Goal: Task Accomplishment & Management: Complete application form

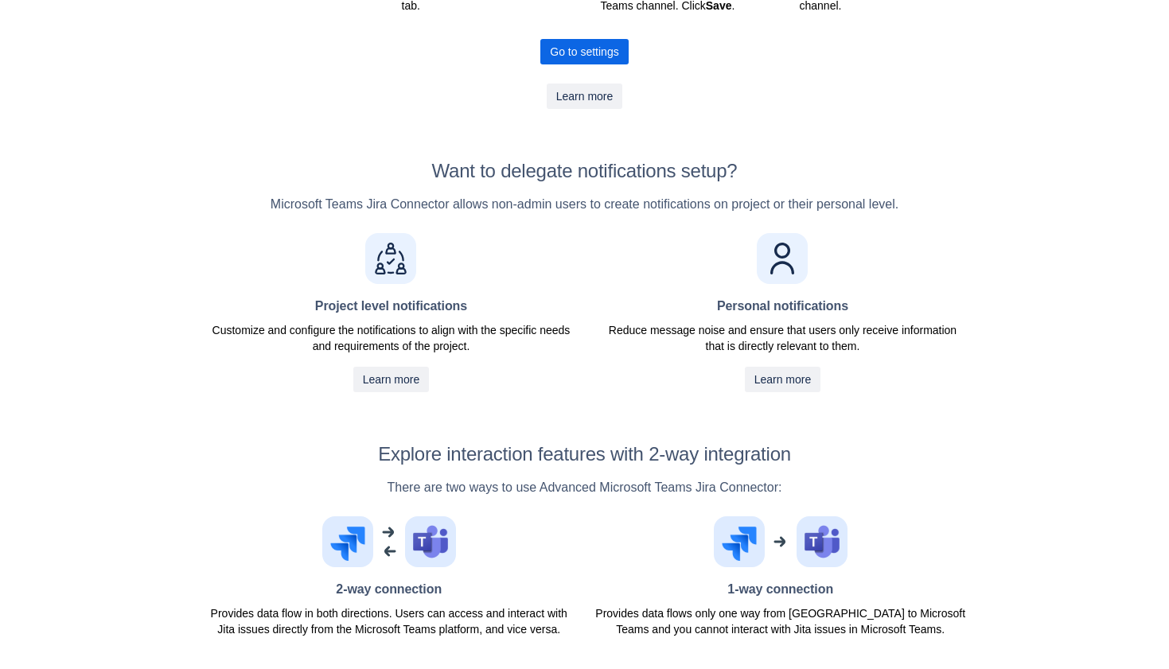
scroll to position [593, 0]
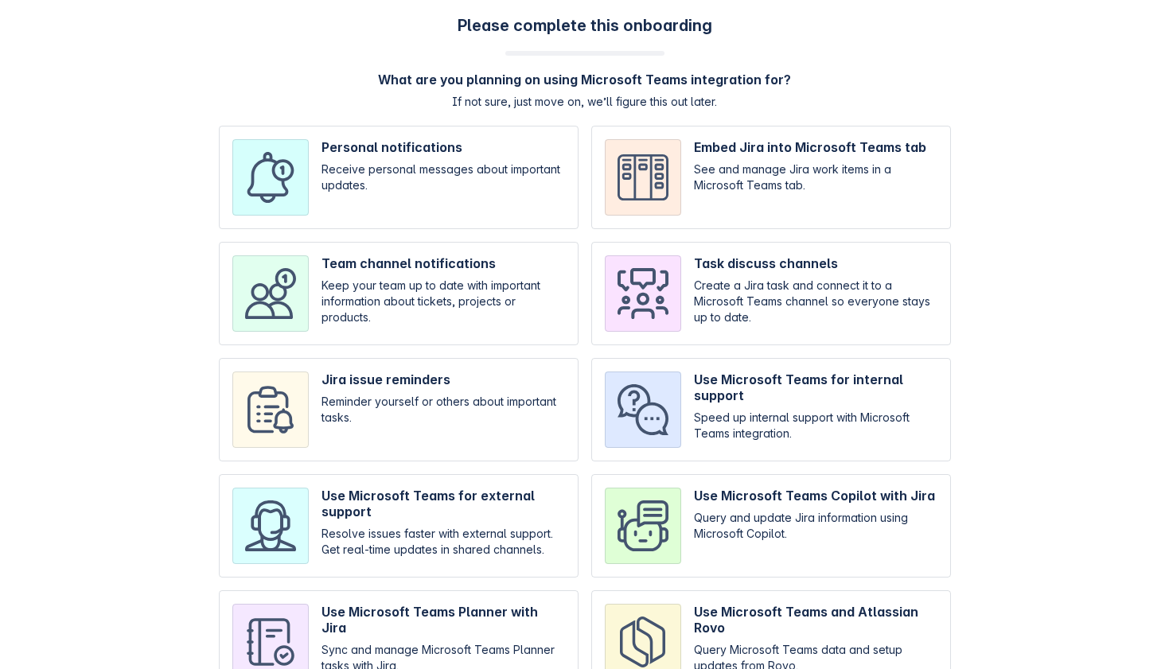
scroll to position [56, 0]
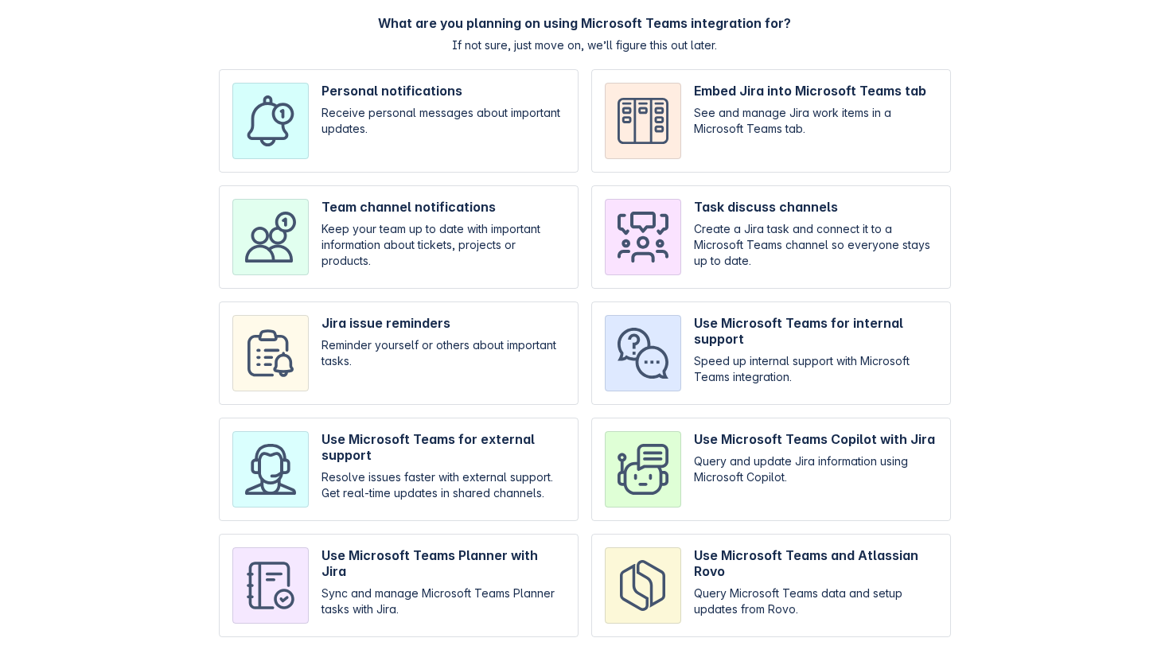
click at [854, 438] on input "checkbox" at bounding box center [771, 469] width 360 height 103
checkbox input "true"
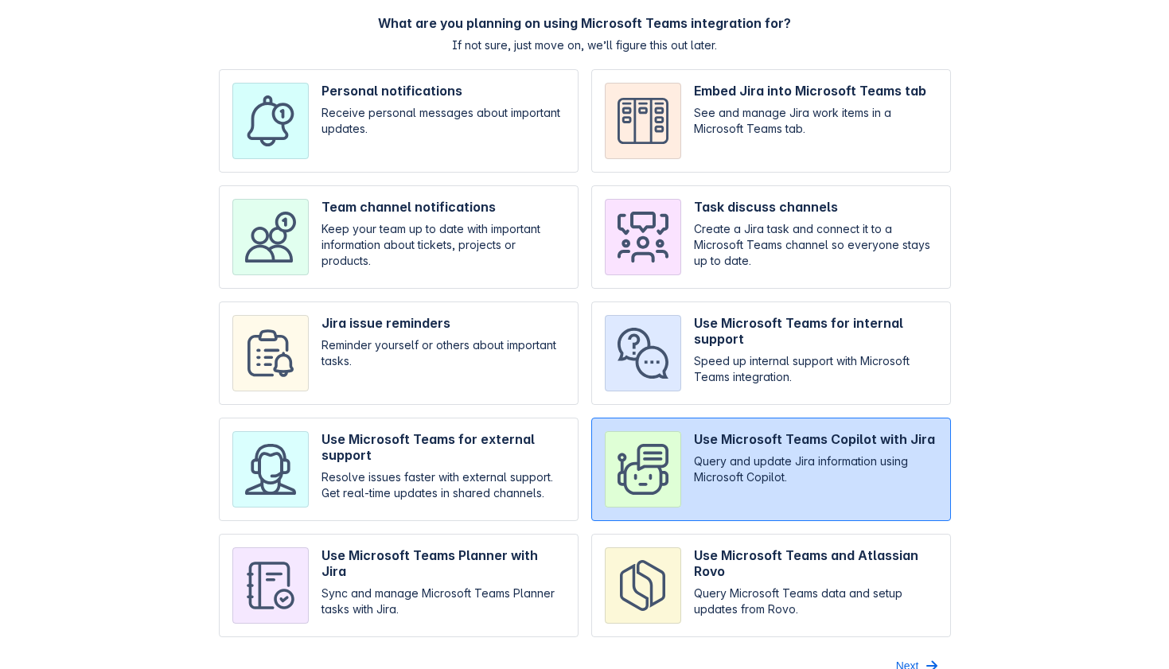
click at [481, 605] on input "checkbox" at bounding box center [399, 585] width 360 height 103
checkbox input "true"
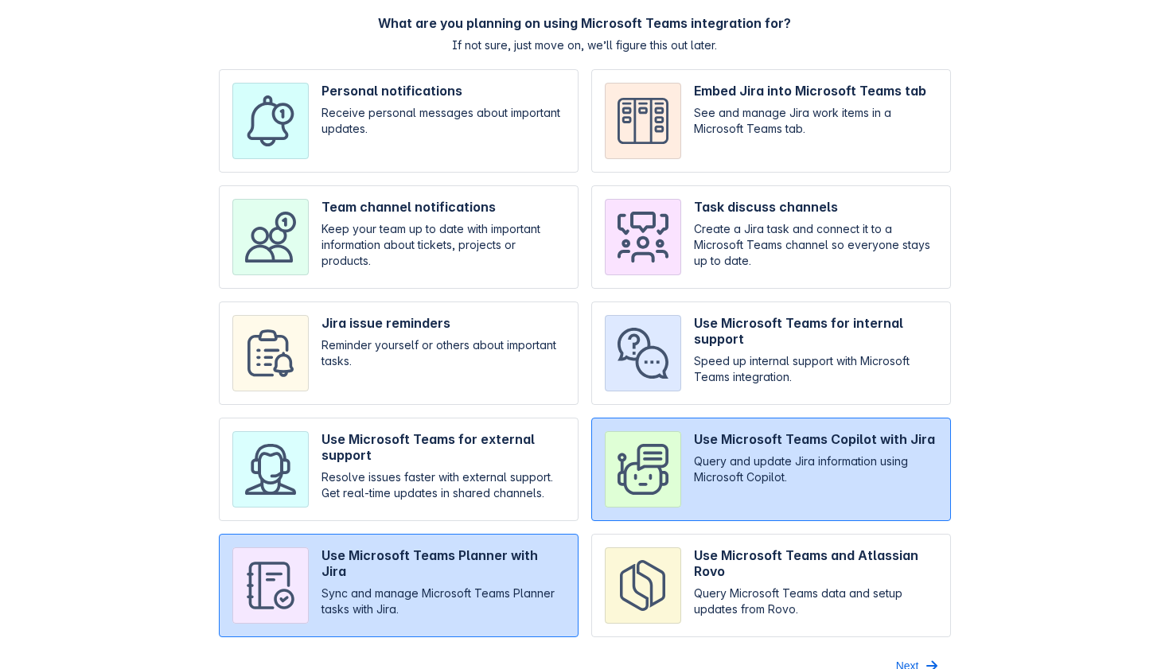
click at [699, 559] on input "checkbox" at bounding box center [771, 585] width 360 height 103
checkbox input "true"
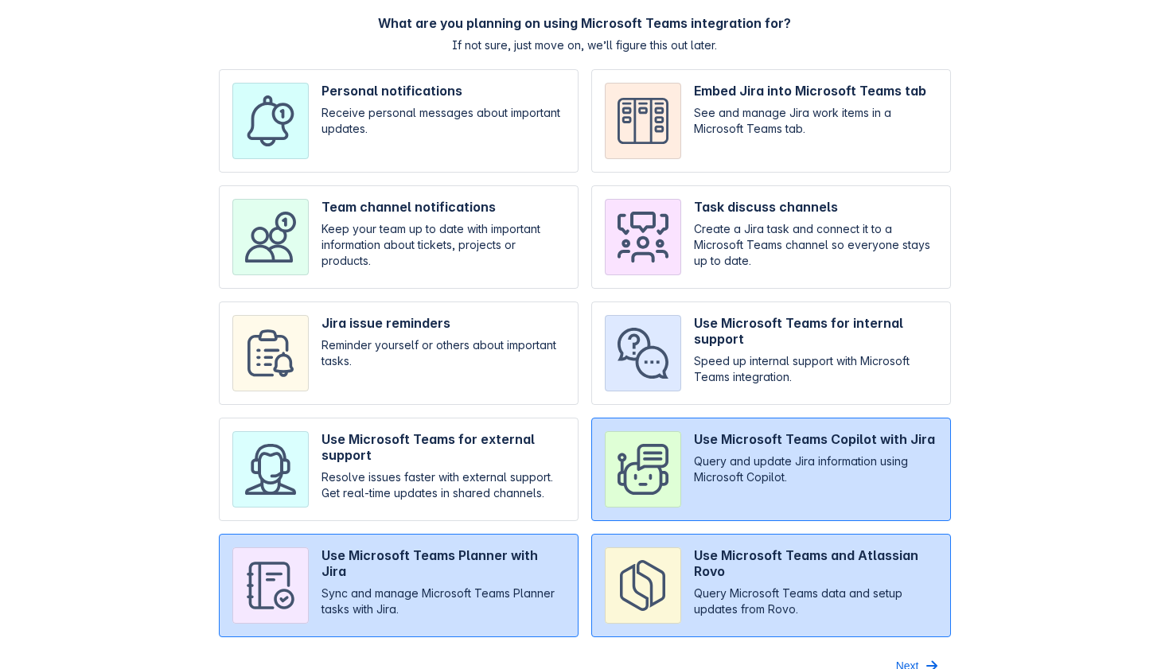
scroll to position [82, 0]
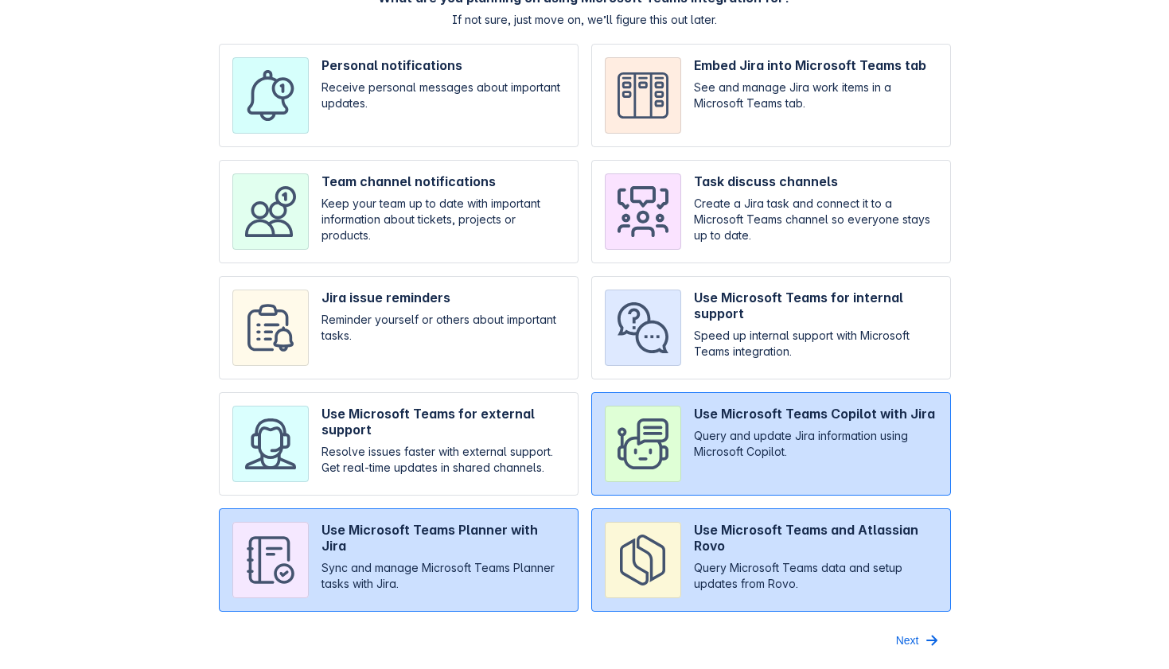
click at [486, 288] on input "checkbox" at bounding box center [399, 327] width 360 height 103
checkbox input "true"
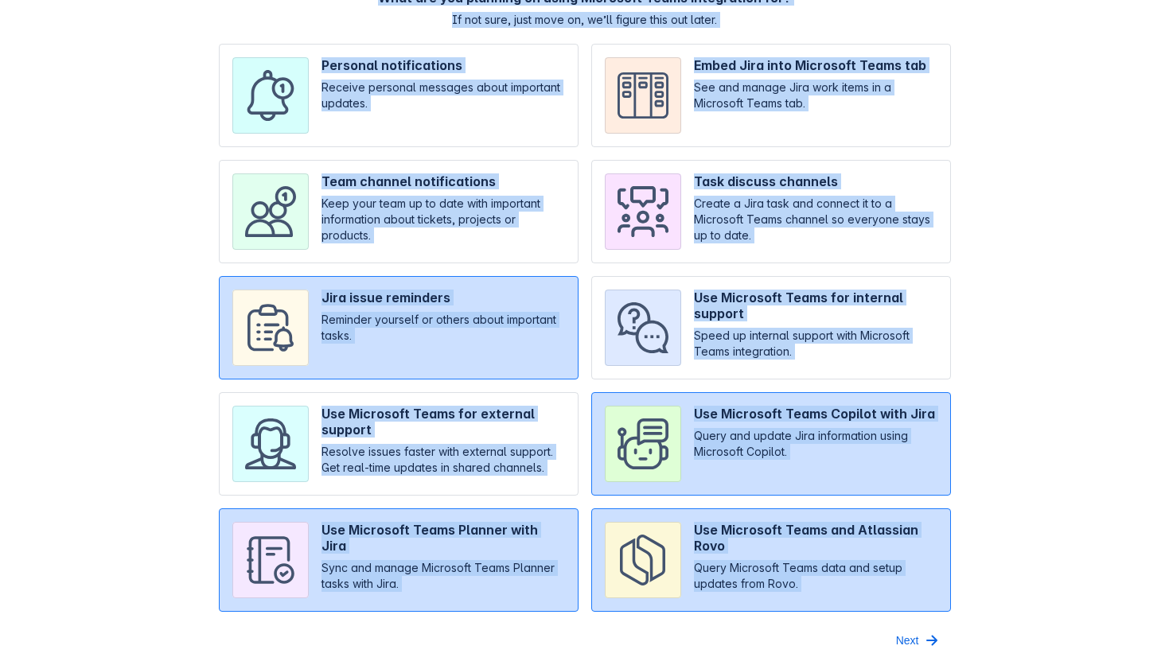
drag, startPoint x: 422, startPoint y: 30, endPoint x: 840, endPoint y: 622, distance: 724.4
click at [840, 622] on div "Please complete this onboarding What are you planning on using Microsoft Teams …" at bounding box center [584, 293] width 1137 height 719
copy div "What are you planning on using Microsoft Teams integration for? If not sure, ju…"
click at [1042, 180] on div "Please complete this onboarding What are you planning on using Microsoft Teams …" at bounding box center [584, 293] width 1137 height 719
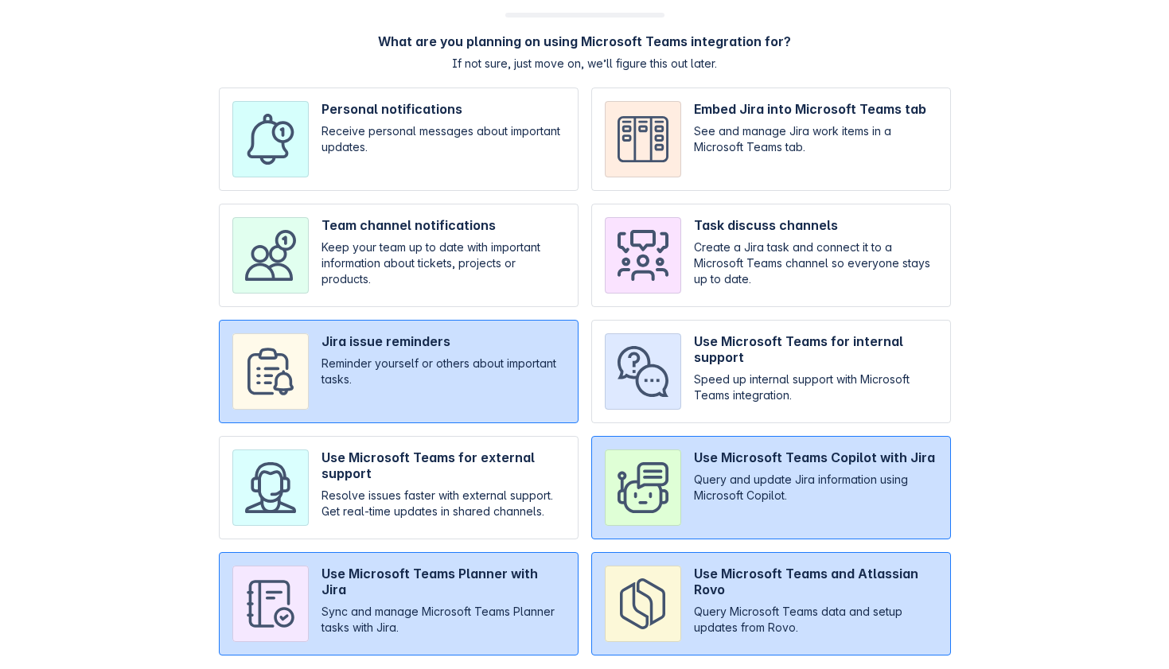
scroll to position [37, 0]
click at [1042, 180] on div "Please complete this onboarding What are you planning on using Microsoft Teams …" at bounding box center [584, 338] width 1137 height 719
click at [125, 339] on div "Please complete this onboarding What are you planning on using Microsoft Teams …" at bounding box center [584, 338] width 1137 height 719
click at [168, 298] on div "Please complete this onboarding What are you planning on using Microsoft Teams …" at bounding box center [584, 338] width 1137 height 719
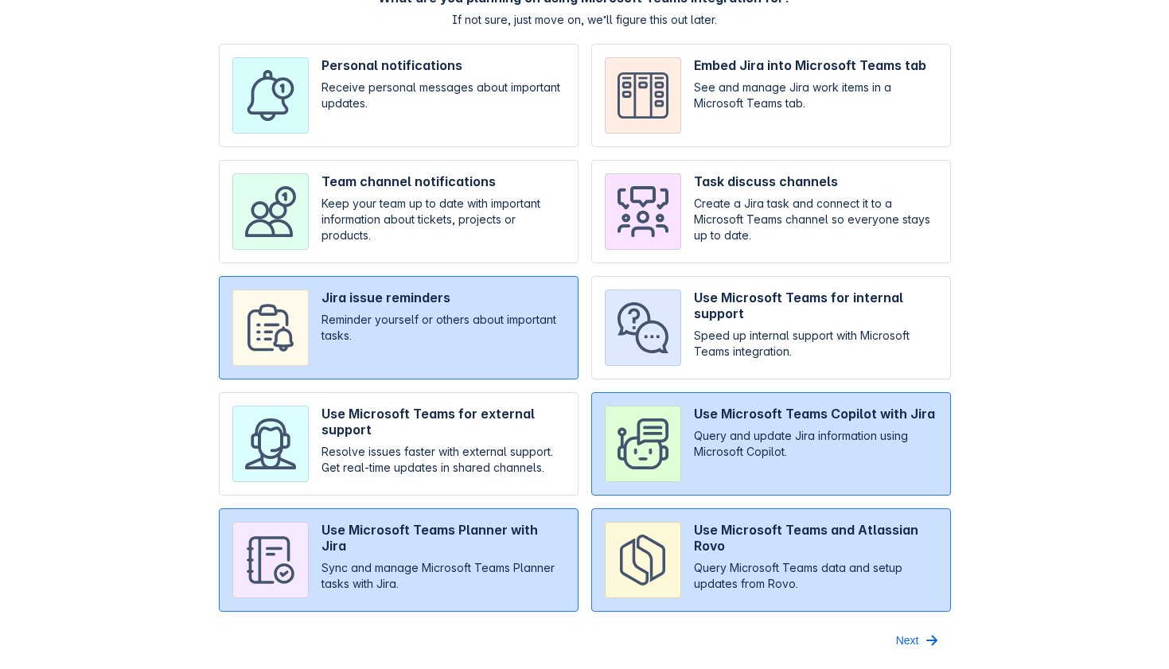
click at [914, 409] on input "checkbox" at bounding box center [771, 443] width 360 height 103
checkbox input "false"
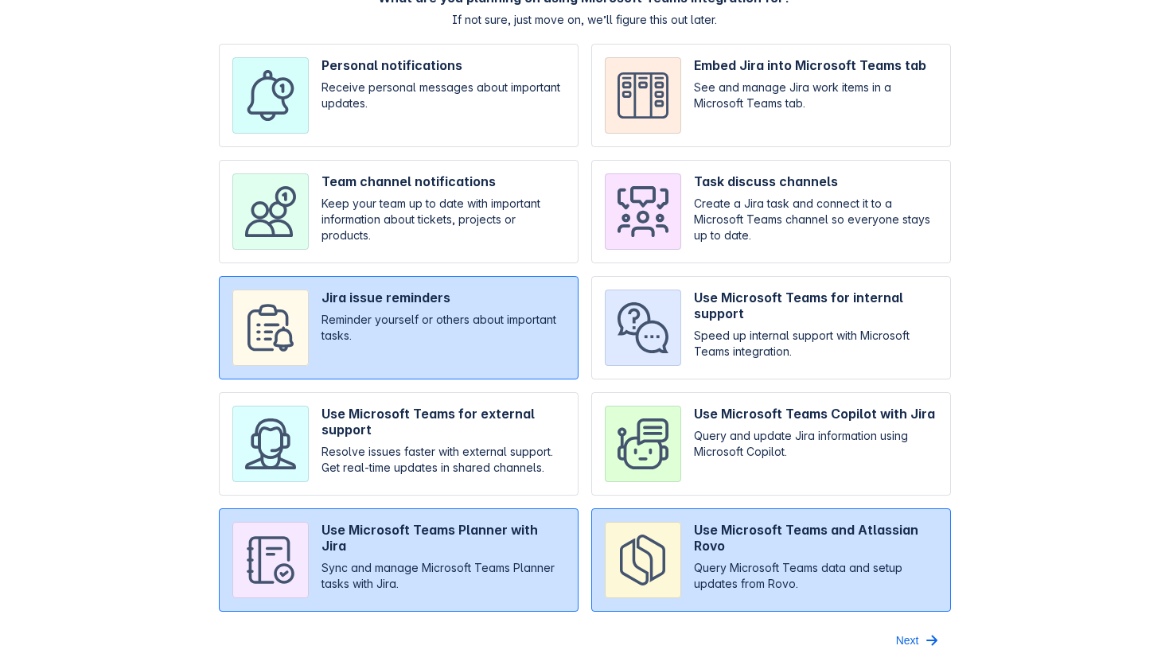
click at [695, 530] on input "checkbox" at bounding box center [771, 559] width 360 height 103
checkbox input "false"
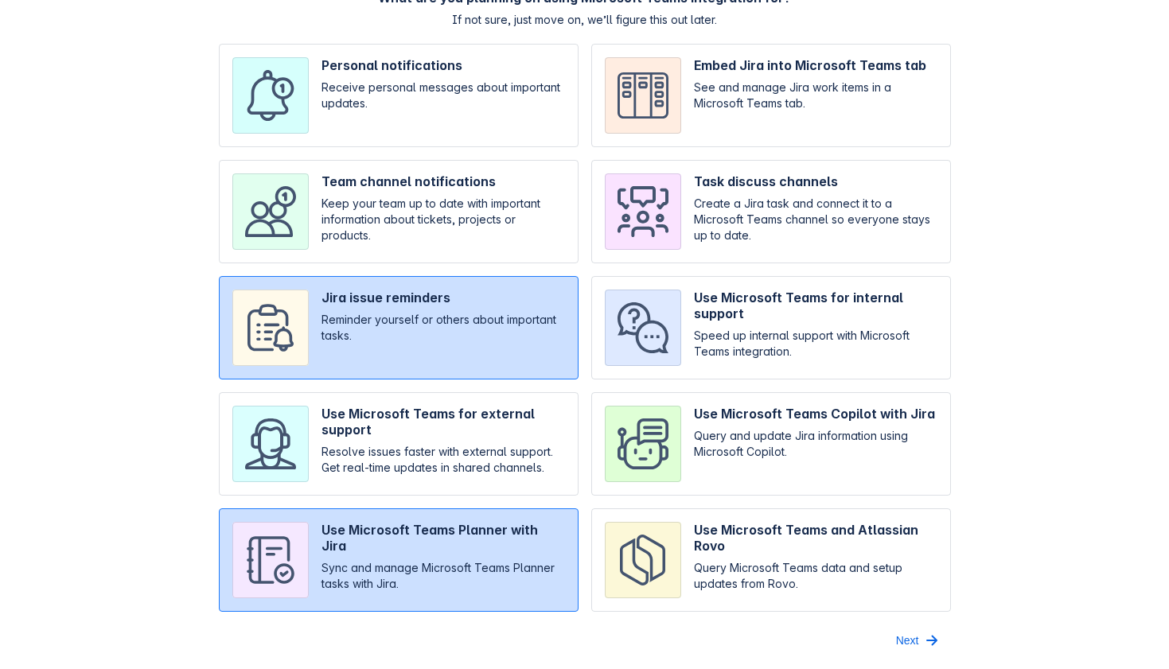
click at [508, 548] on input "checkbox" at bounding box center [399, 559] width 360 height 103
checkbox input "false"
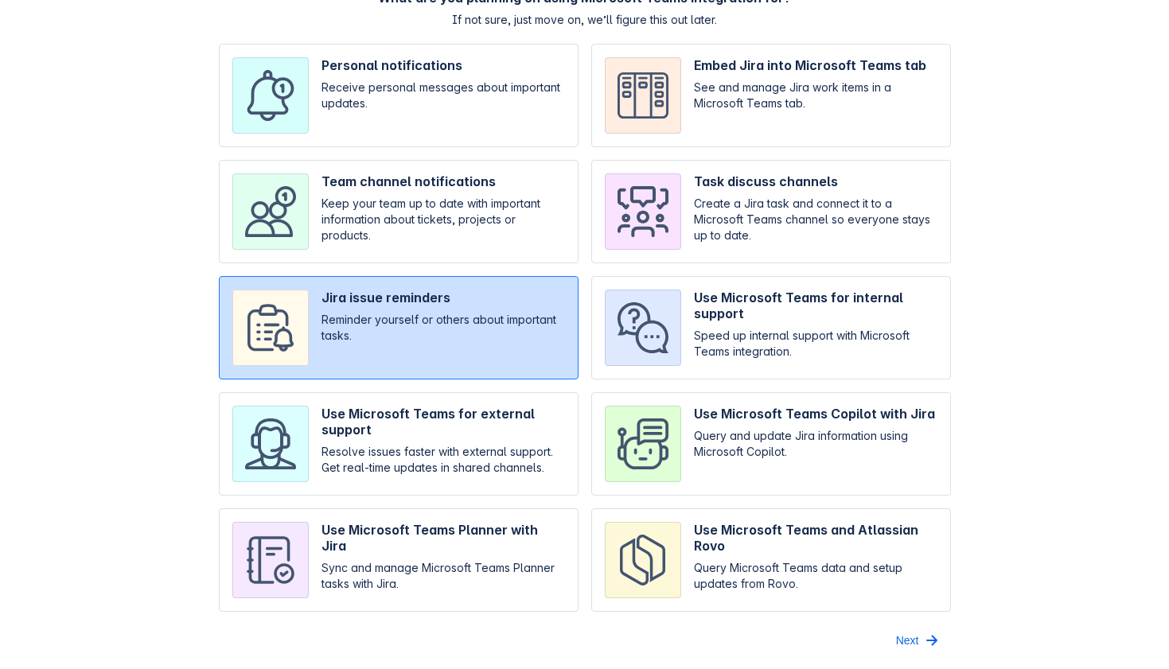
drag, startPoint x: 318, startPoint y: 317, endPoint x: 142, endPoint y: 234, distance: 195.0
click at [142, 234] on div "Please complete this onboarding What are you planning on using Microsoft Teams …" at bounding box center [584, 293] width 1137 height 719
click at [1043, 152] on div "Please complete this onboarding What are you planning on using Microsoft Teams …" at bounding box center [584, 293] width 1137 height 719
click at [414, 442] on input "checkbox" at bounding box center [399, 443] width 360 height 103
checkbox input "true"
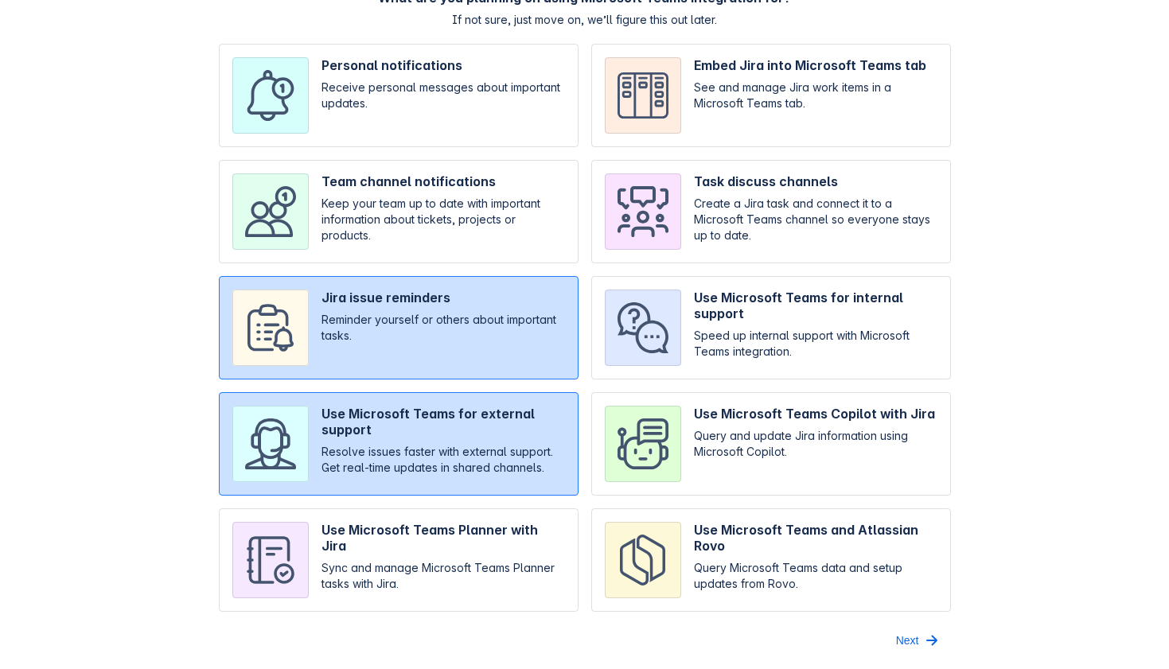
click at [791, 542] on input "checkbox" at bounding box center [771, 559] width 360 height 103
checkbox input "true"
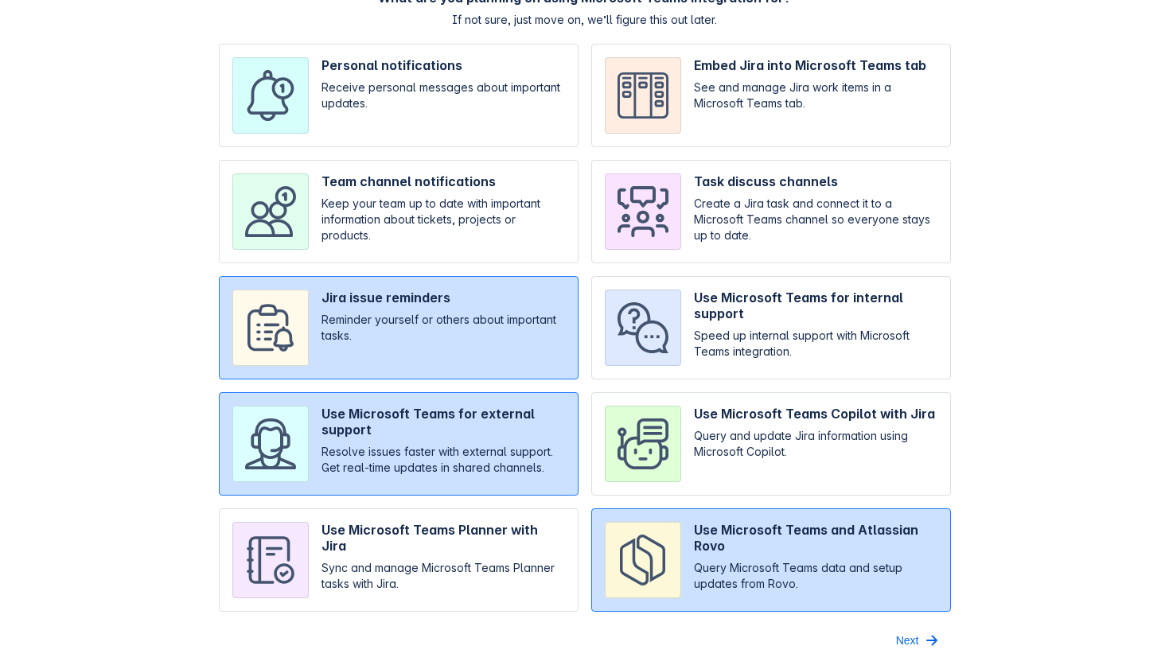
click at [823, 447] on input "checkbox" at bounding box center [771, 443] width 360 height 103
checkbox input "true"
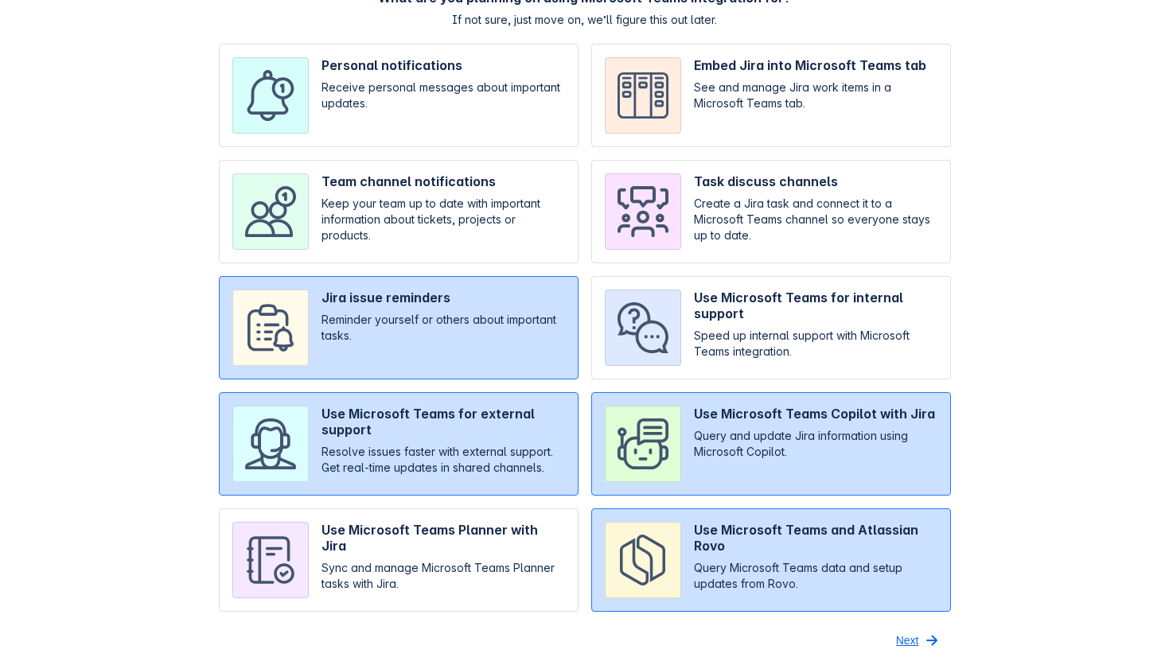
click at [905, 637] on span "Next" at bounding box center [907, 640] width 23 height 25
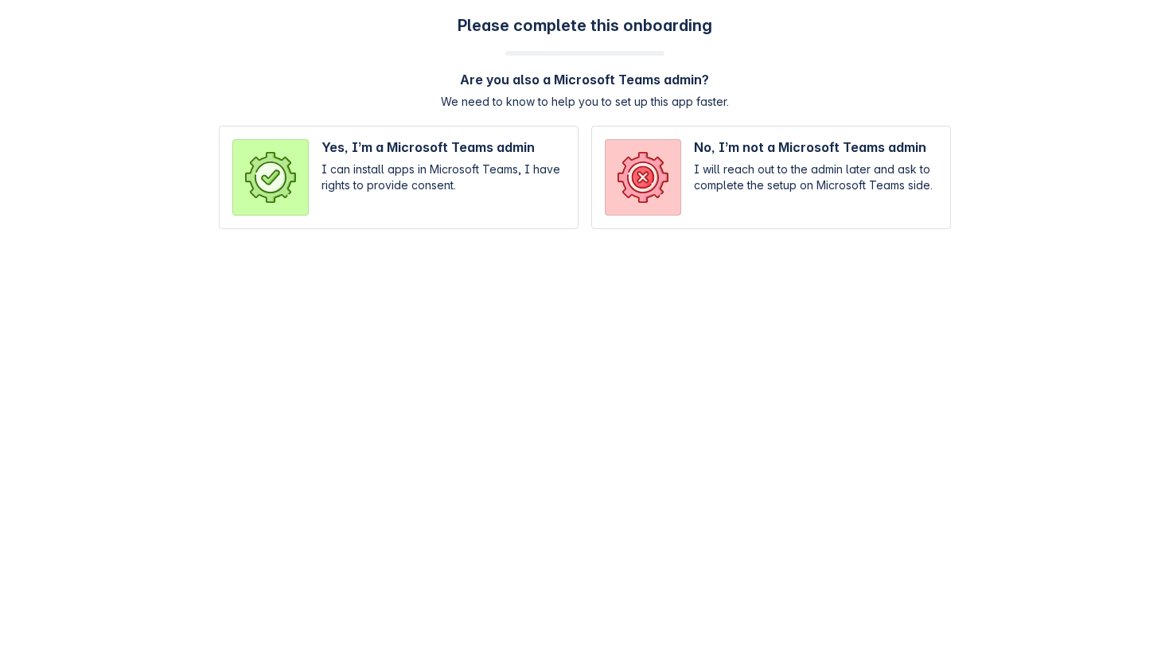
scroll to position [0, 0]
click at [495, 199] on input "radio" at bounding box center [399, 177] width 360 height 103
radio input "true"
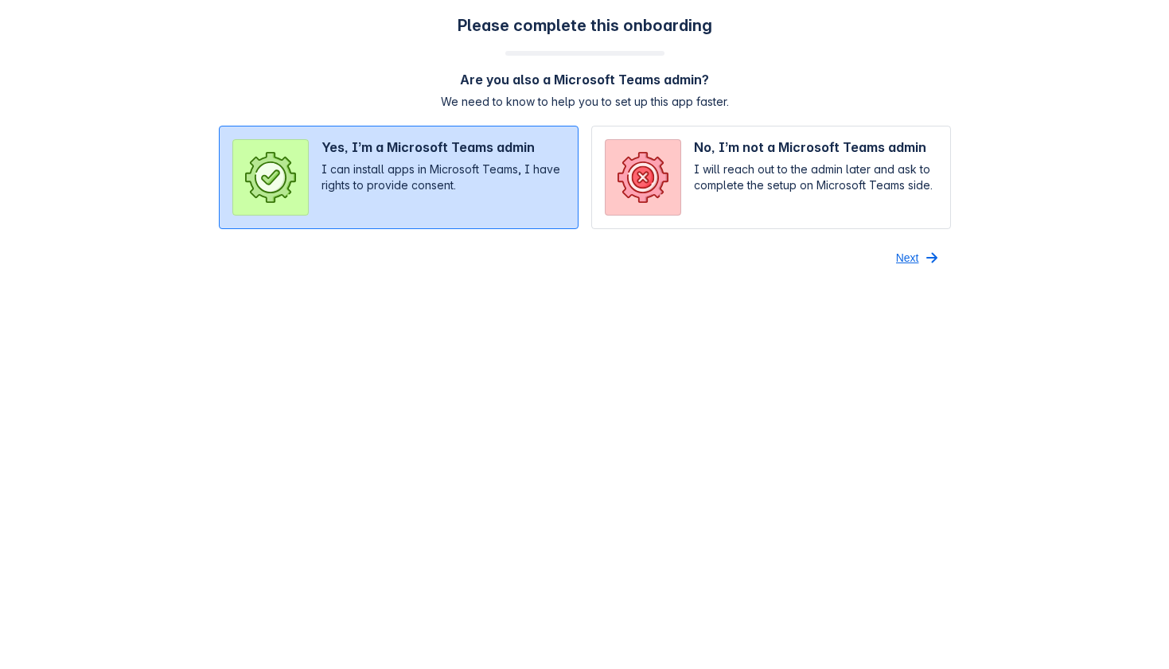
click at [924, 259] on span "button" at bounding box center [931, 257] width 19 height 19
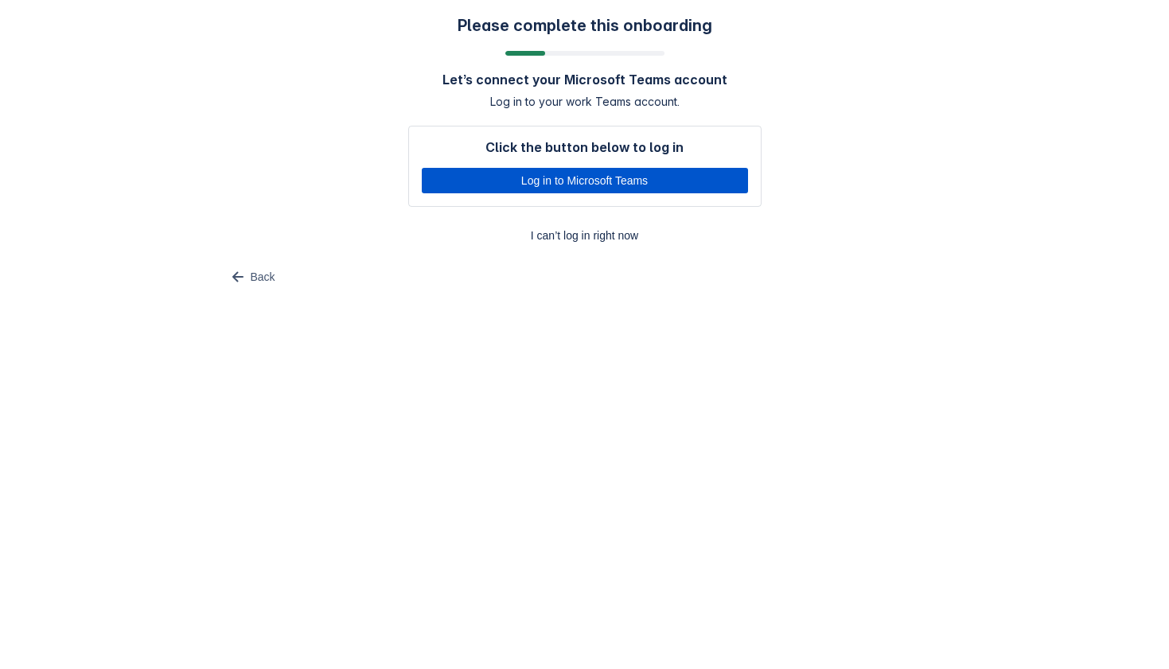
click at [689, 181] on span "Log in to Microsoft Teams" at bounding box center [584, 180] width 307 height 25
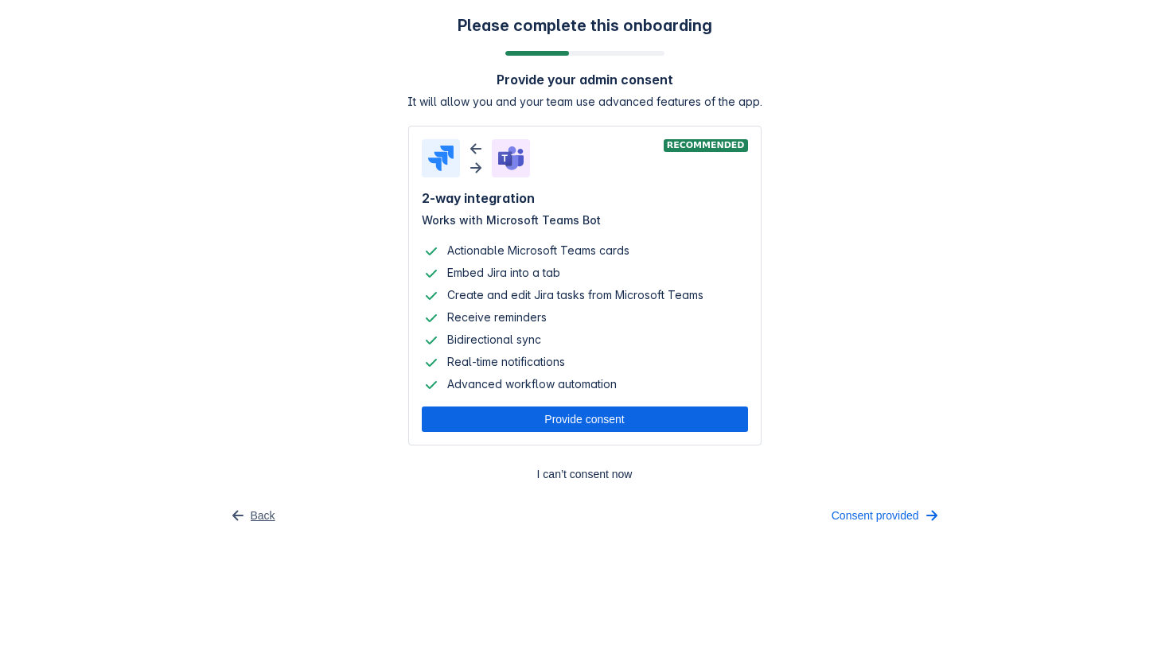
click at [253, 518] on span "Back" at bounding box center [263, 515] width 25 height 25
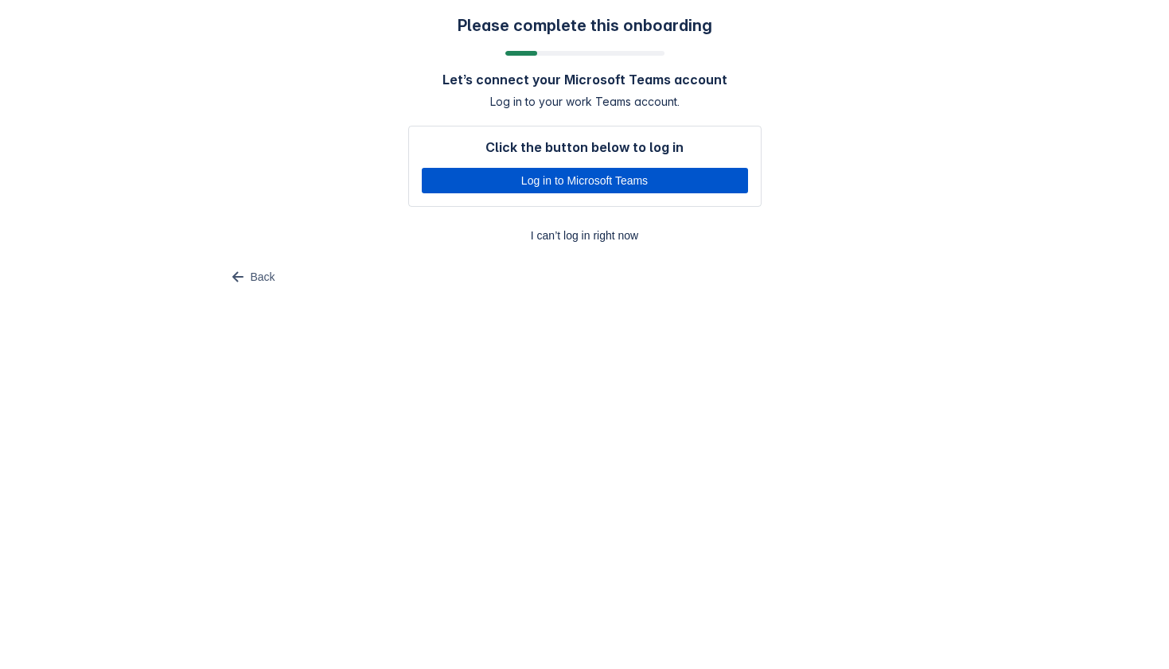
click at [558, 186] on span "Log in to Microsoft Teams" at bounding box center [584, 180] width 307 height 25
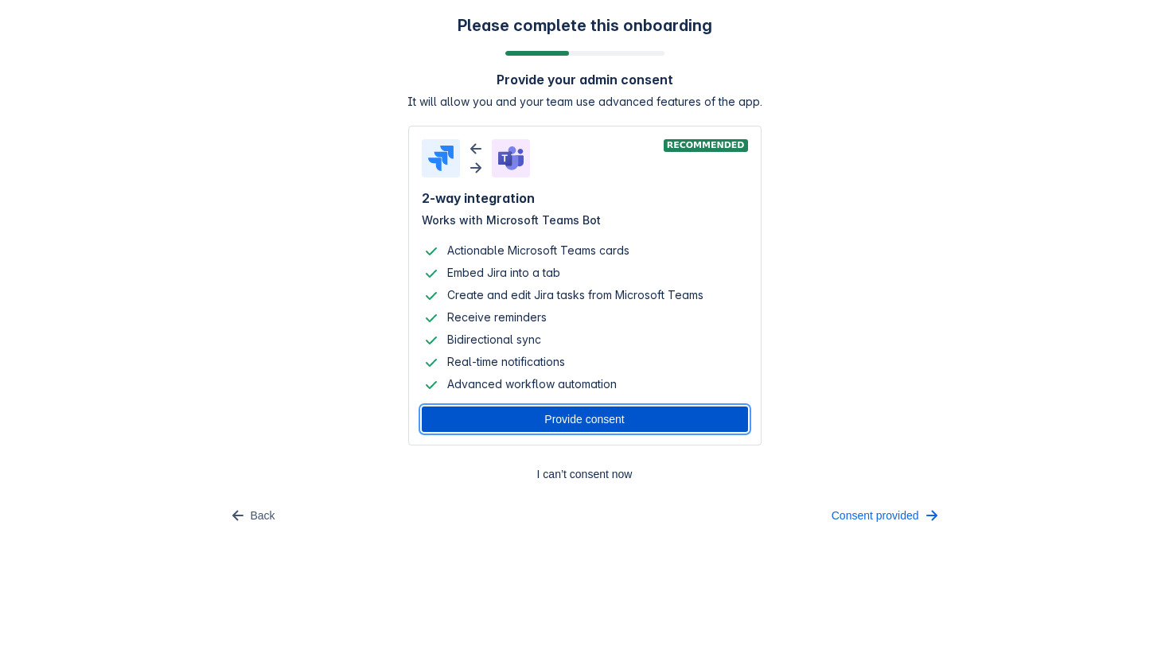
click at [566, 426] on span "Provide consent" at bounding box center [584, 419] width 307 height 25
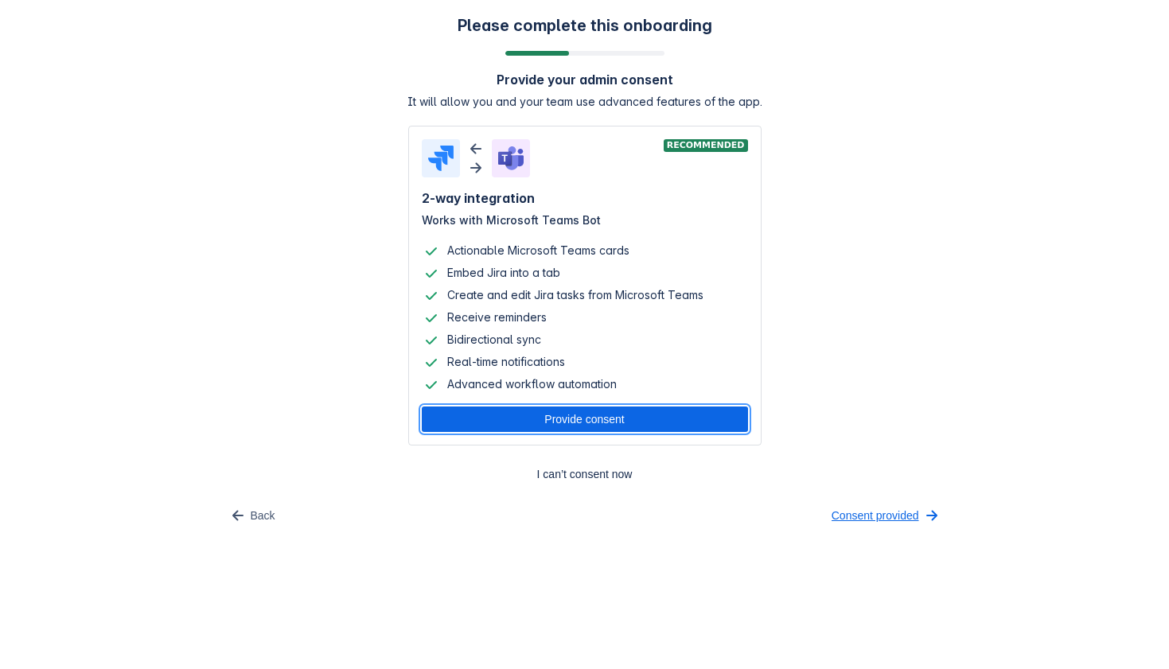
click at [856, 514] on span "Consent provided" at bounding box center [875, 515] width 88 height 25
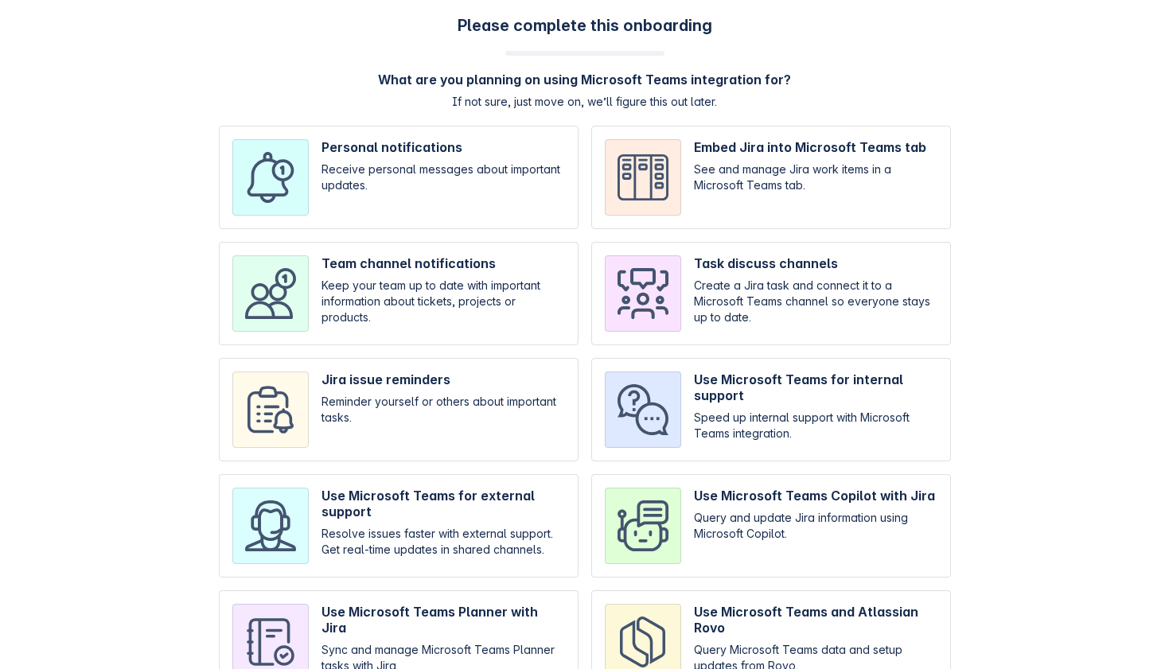
scroll to position [56, 0]
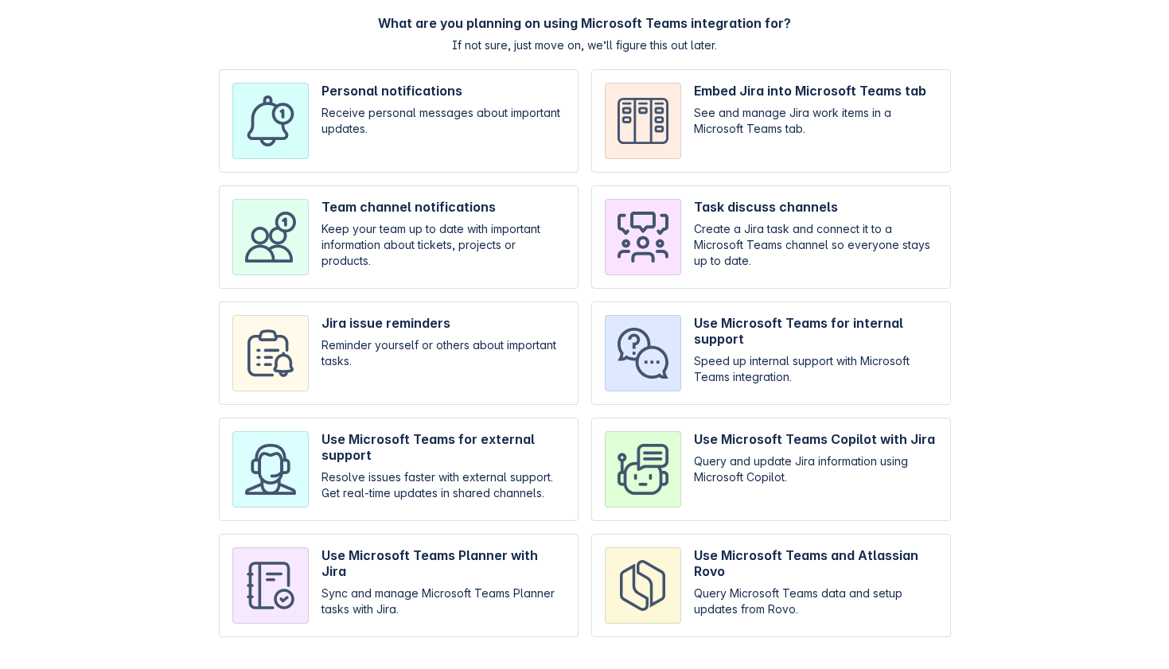
click at [669, 342] on input "checkbox" at bounding box center [771, 353] width 360 height 103
checkbox input "true"
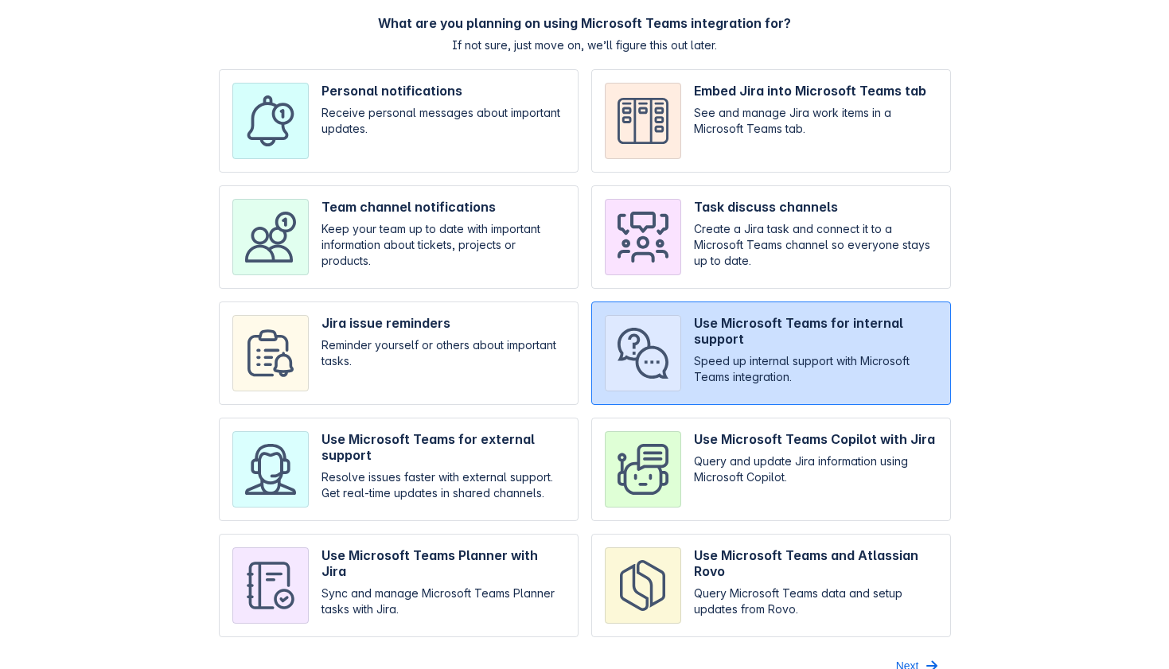
click at [505, 357] on input "checkbox" at bounding box center [399, 353] width 360 height 103
checkbox input "true"
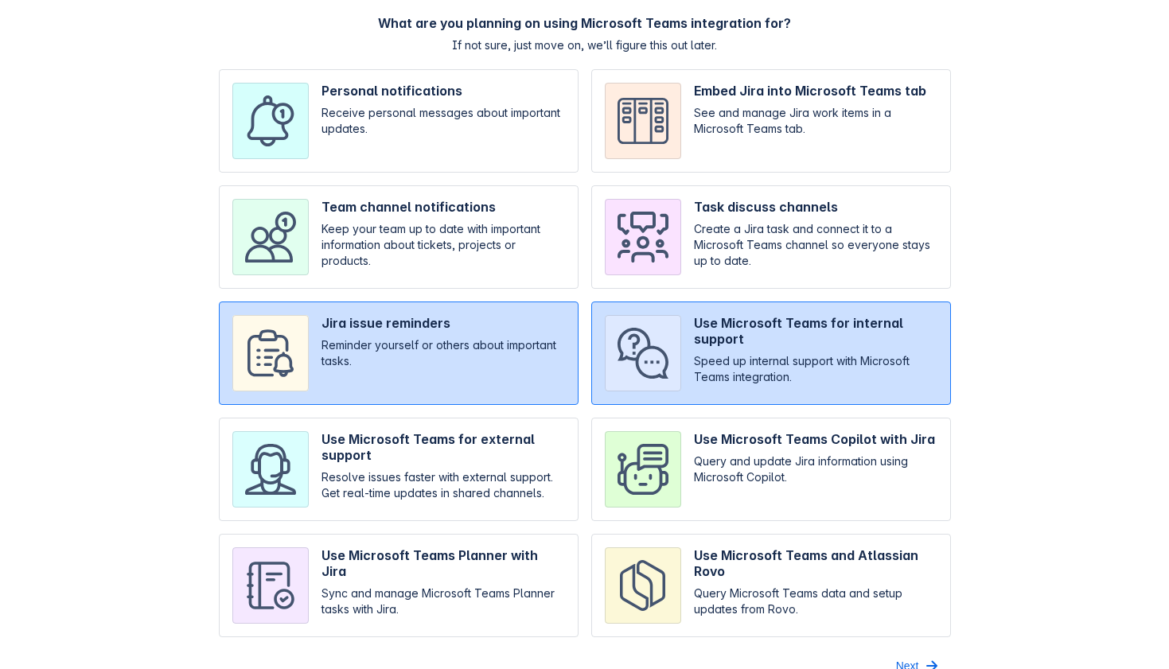
click at [718, 256] on input "checkbox" at bounding box center [771, 236] width 360 height 103
checkbox input "true"
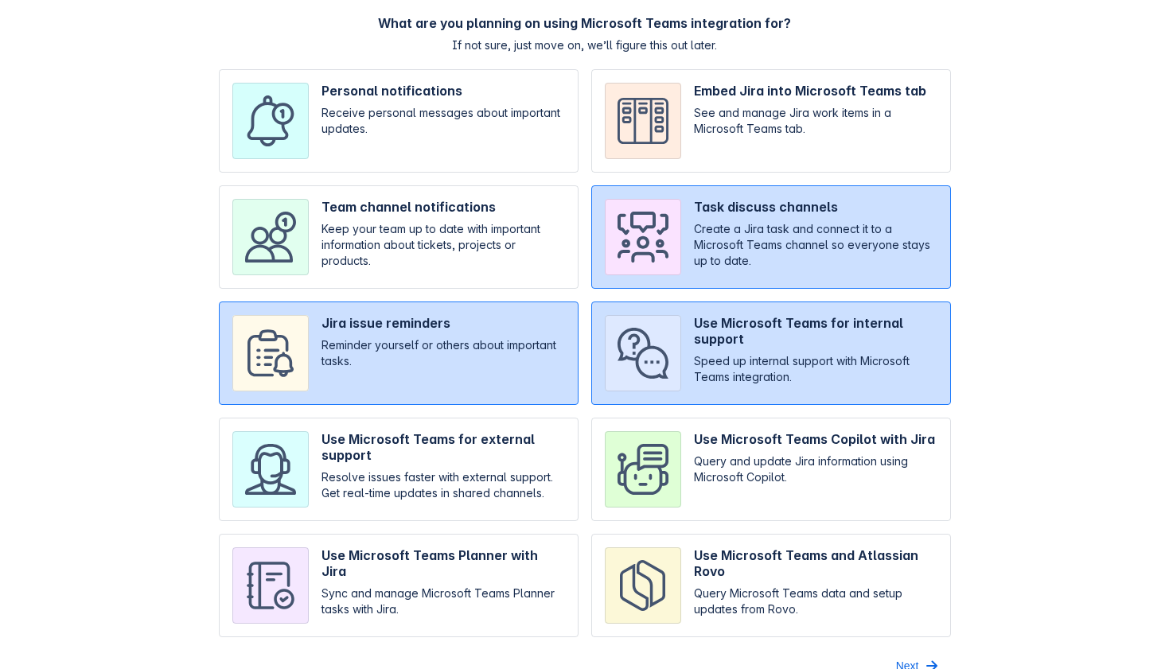
scroll to position [82, 0]
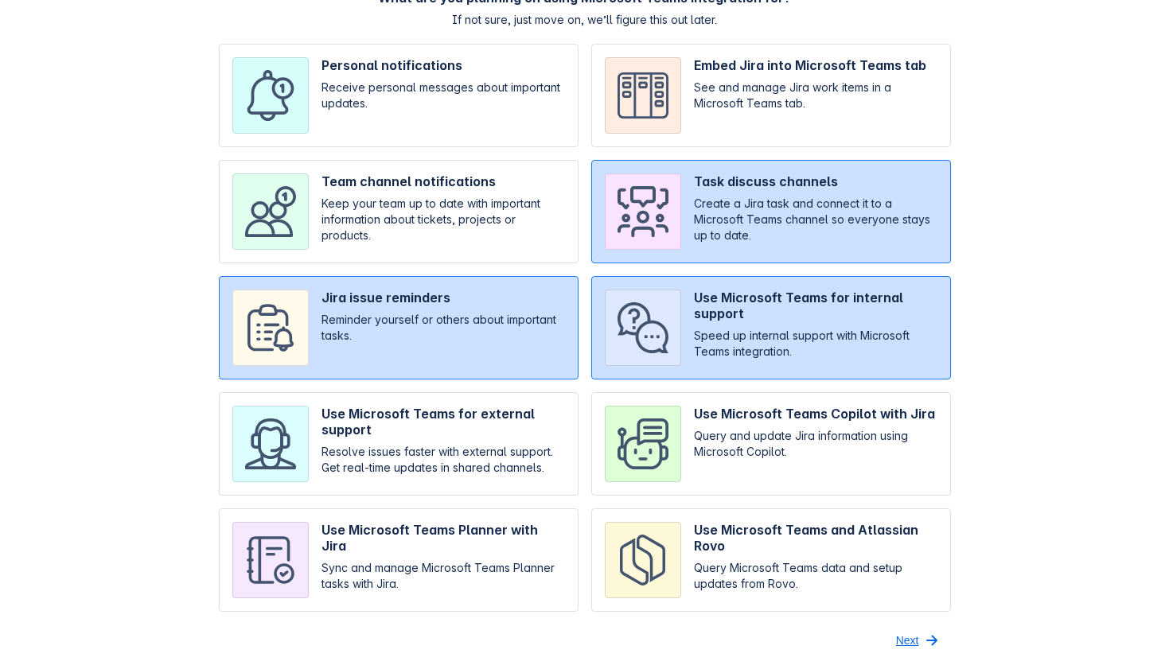
click at [912, 640] on span "Next" at bounding box center [907, 640] width 23 height 25
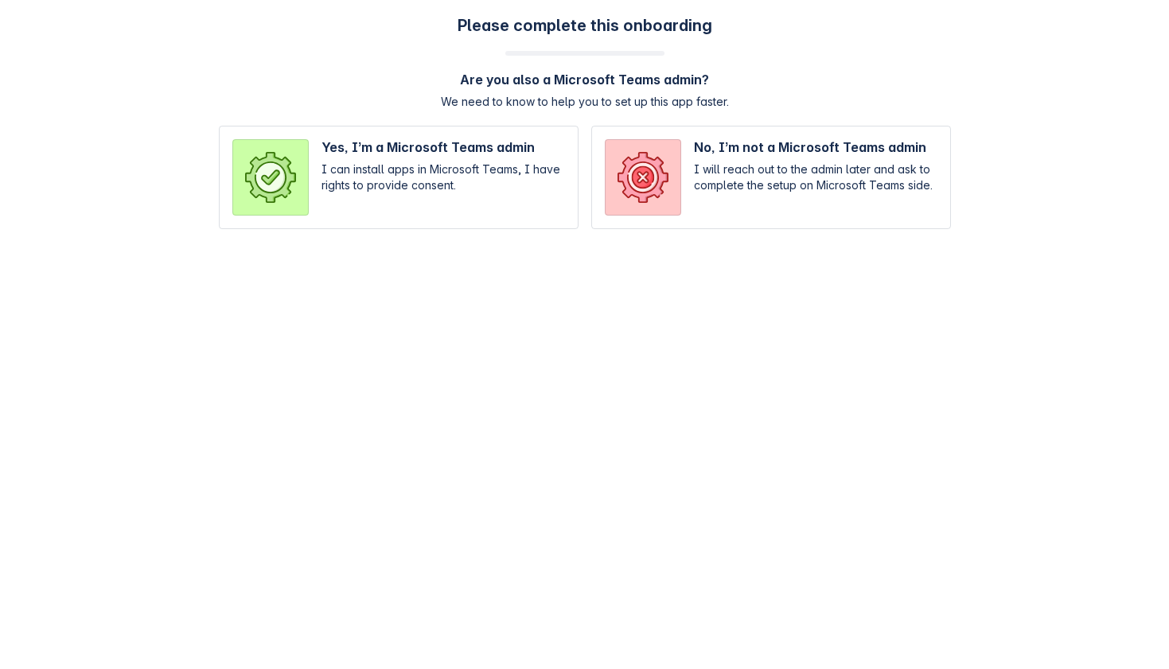
click at [387, 165] on input "radio" at bounding box center [399, 177] width 360 height 103
radio input "true"
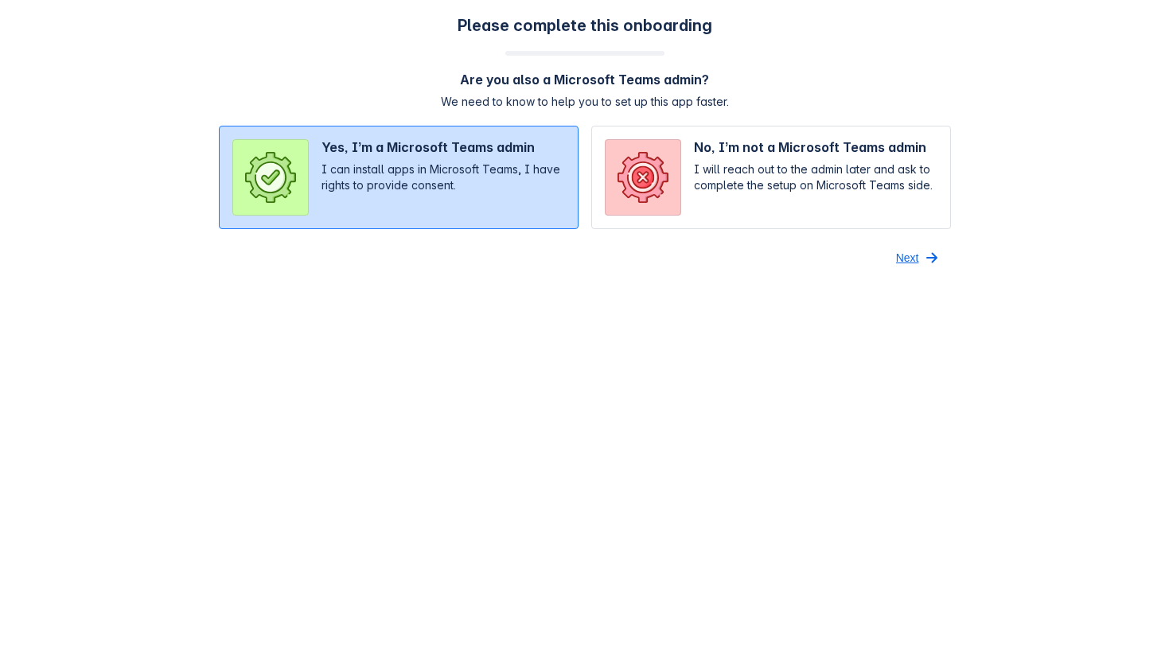
click at [915, 255] on span "Next" at bounding box center [907, 257] width 23 height 25
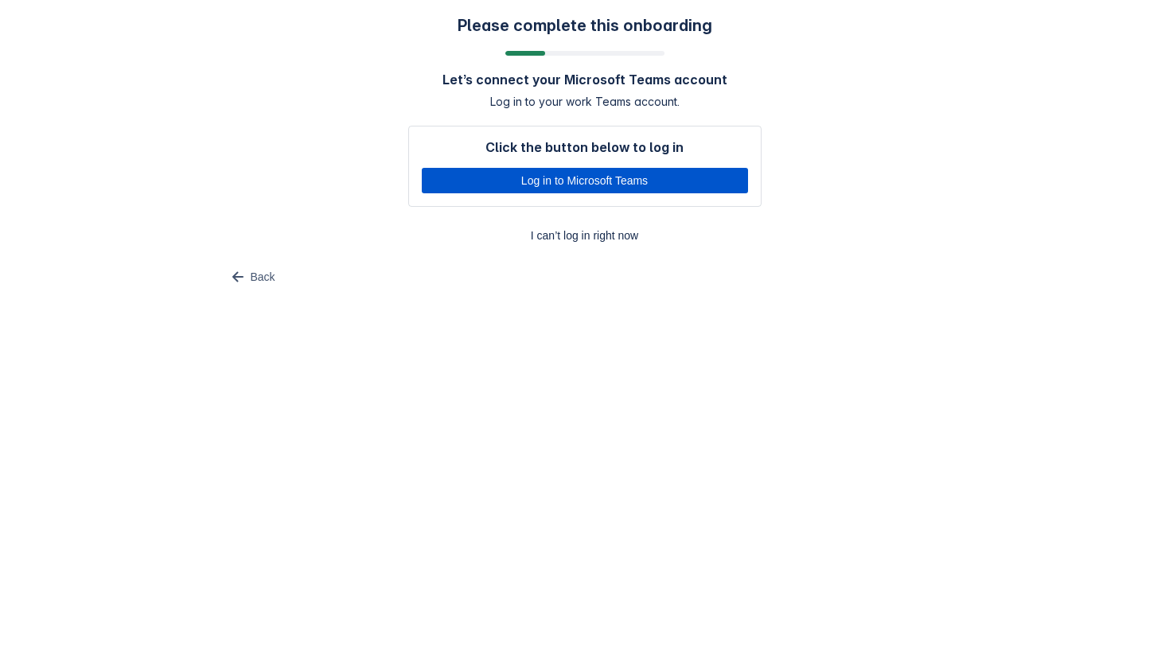
click at [621, 176] on span "Log in to Microsoft Teams" at bounding box center [584, 180] width 307 height 25
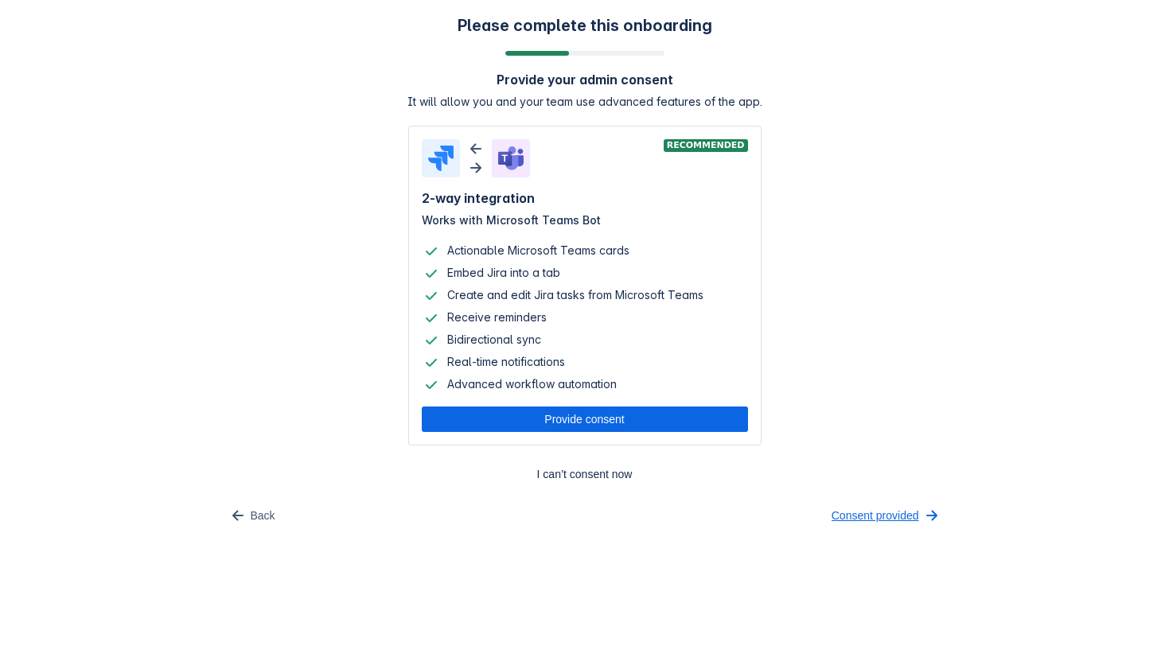
click at [874, 517] on span "Consent provided" at bounding box center [875, 515] width 88 height 25
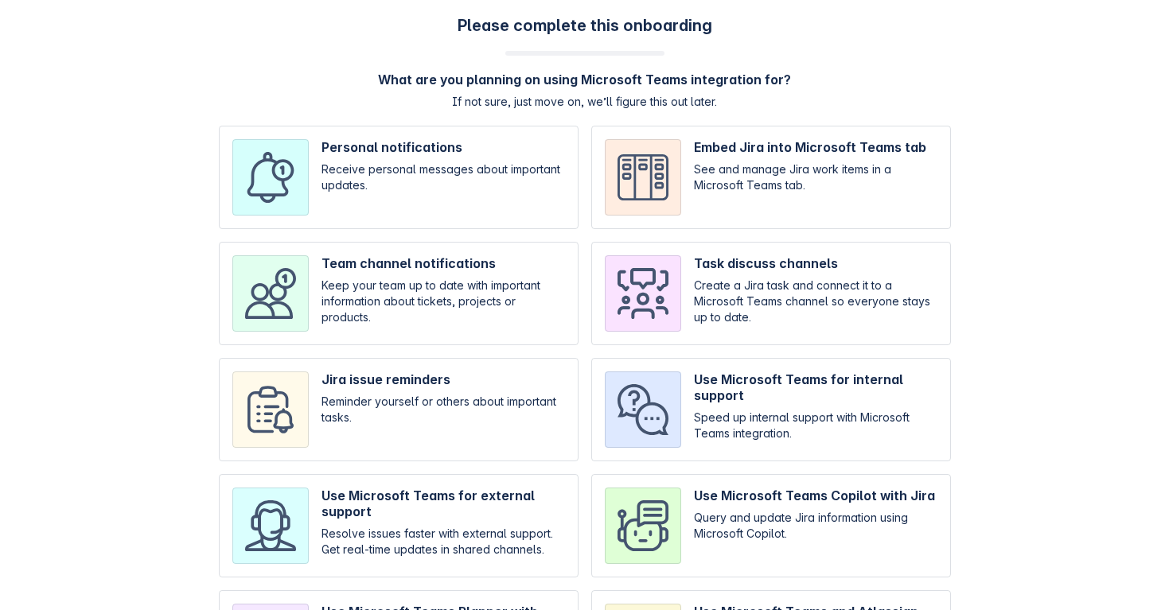
scroll to position [11, 0]
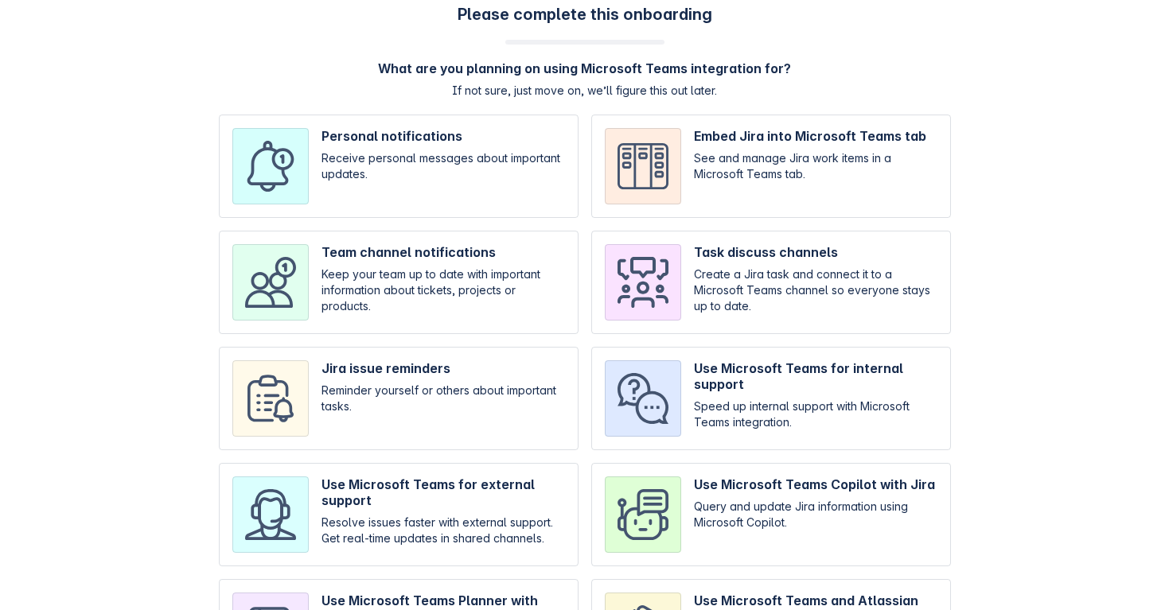
click at [721, 138] on input "checkbox" at bounding box center [771, 166] width 360 height 103
checkbox input "true"
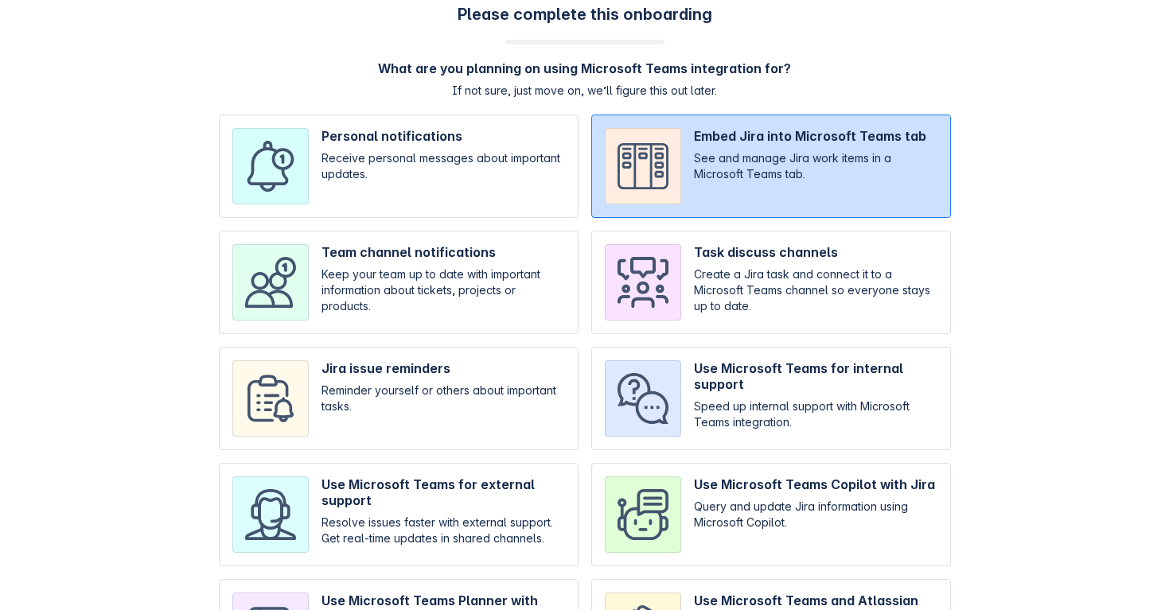
click at [501, 264] on input "checkbox" at bounding box center [399, 282] width 360 height 103
checkbox input "true"
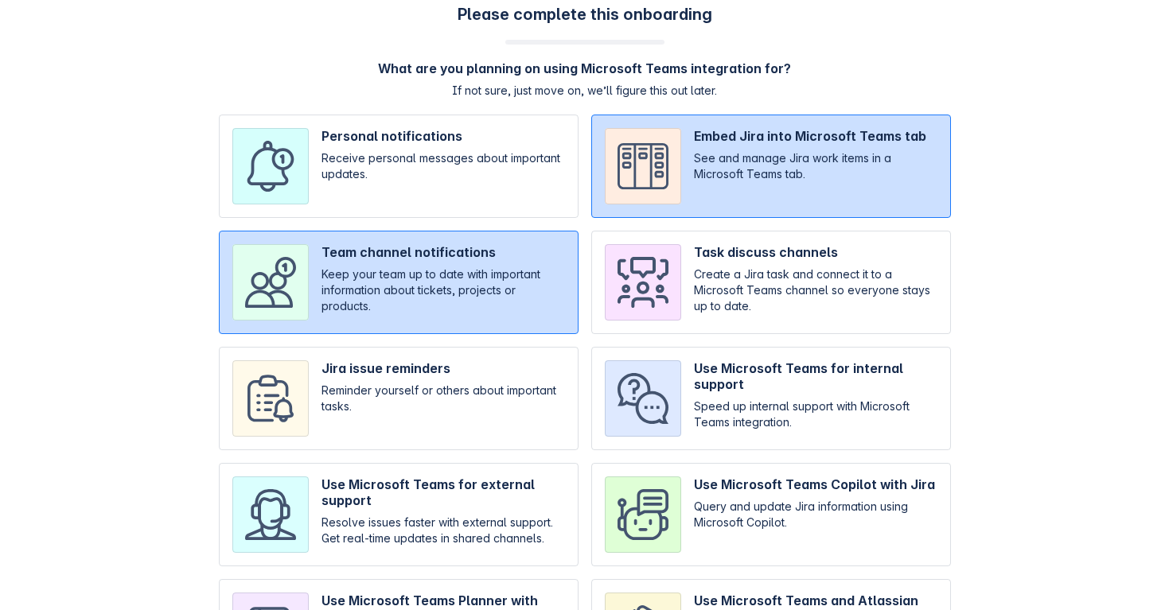
click at [731, 409] on input "checkbox" at bounding box center [771, 398] width 360 height 103
checkbox input "true"
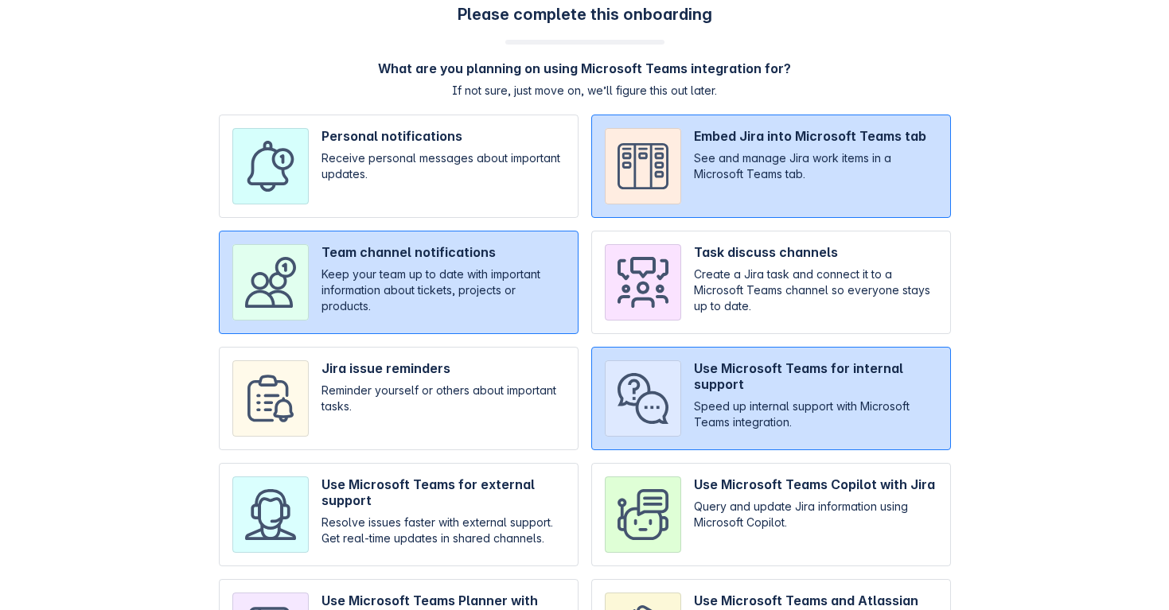
scroll to position [141, 0]
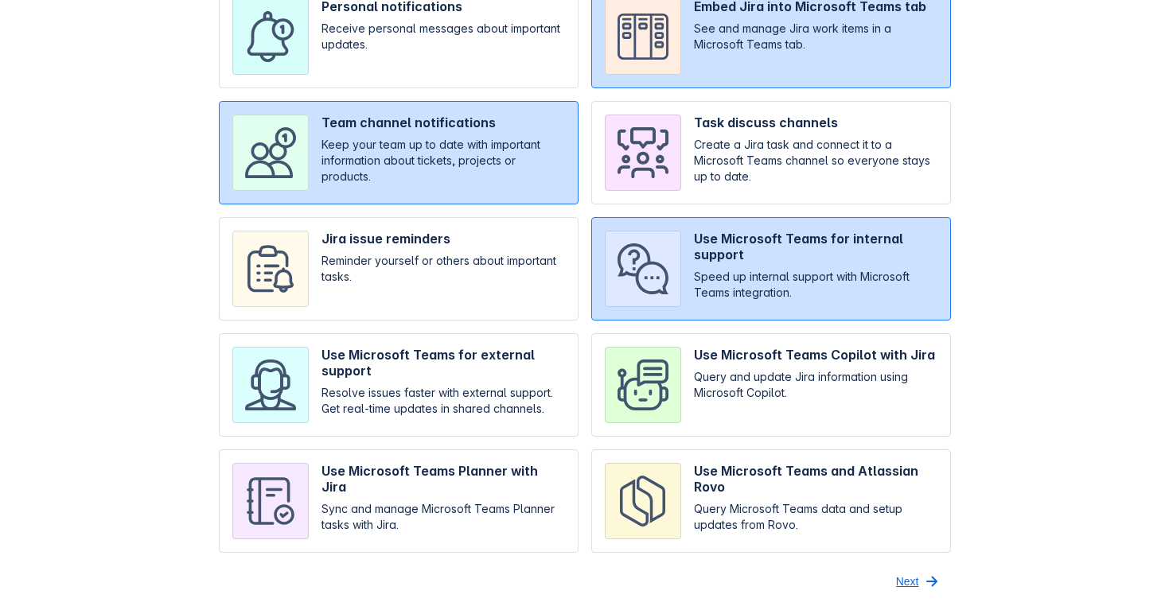
click at [929, 579] on span "button" at bounding box center [931, 581] width 19 height 19
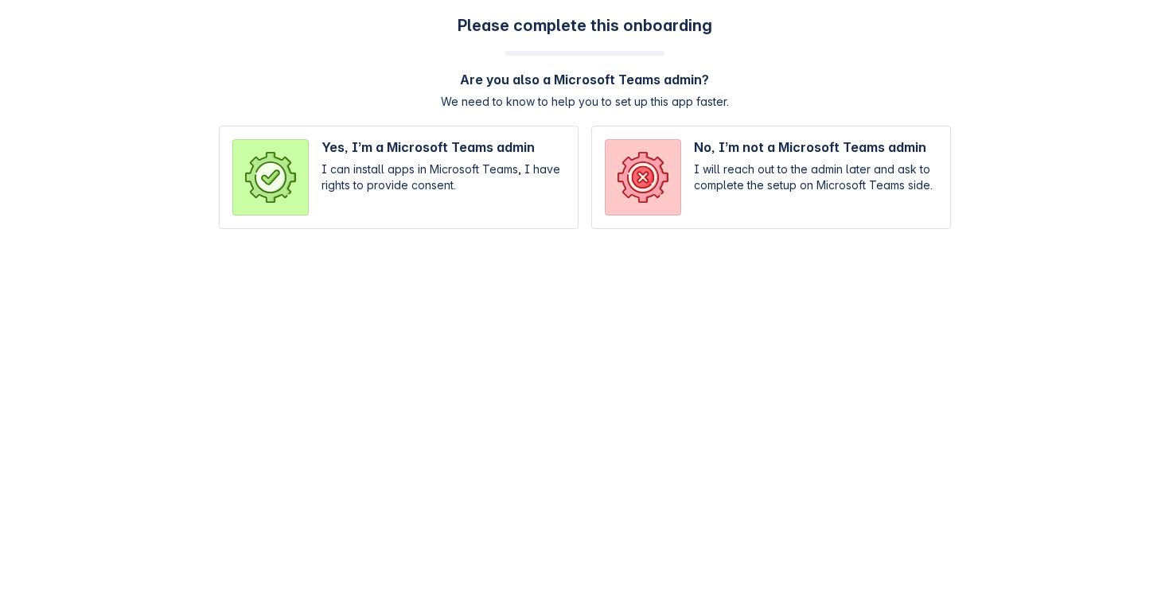
click at [492, 202] on input "radio" at bounding box center [399, 177] width 360 height 103
radio input "true"
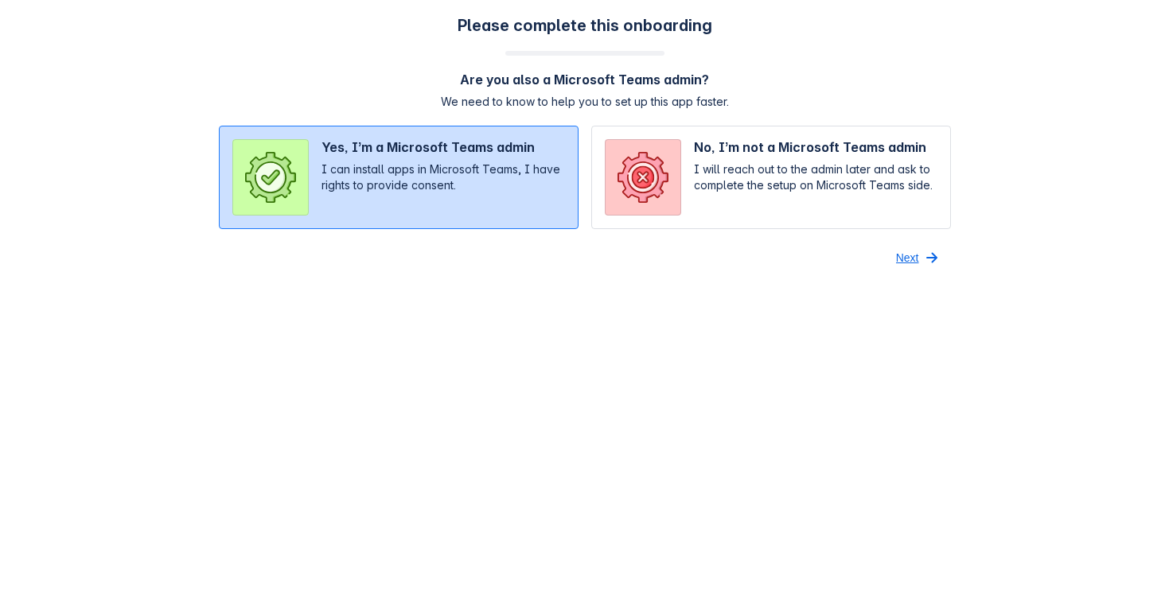
click at [913, 254] on span "Next" at bounding box center [907, 257] width 23 height 25
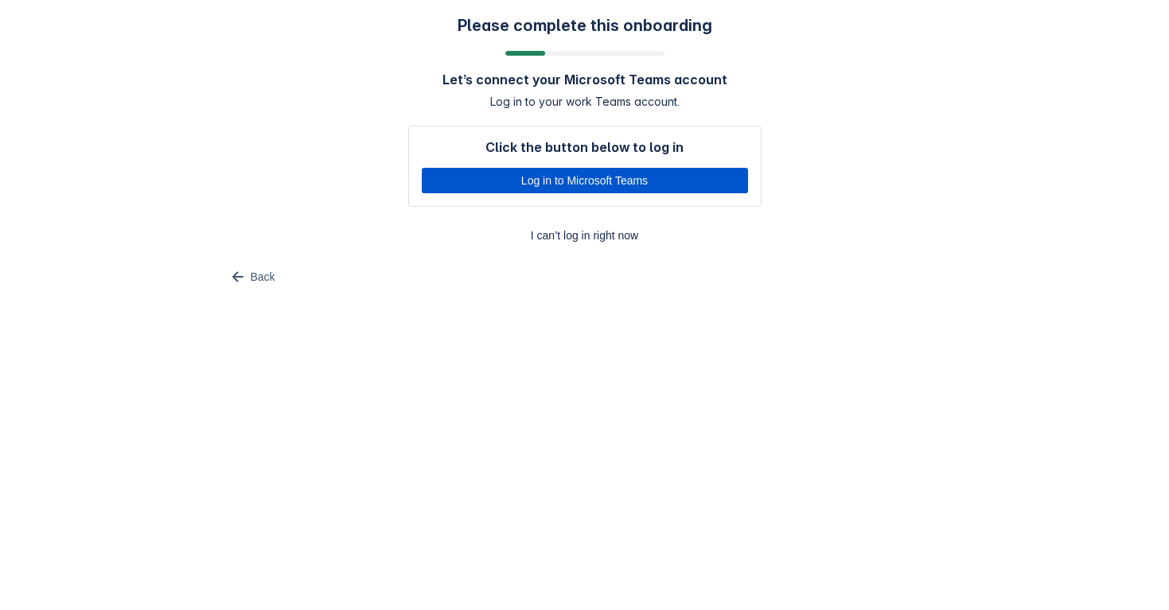
click at [602, 177] on span "Log in to Microsoft Teams" at bounding box center [584, 180] width 307 height 25
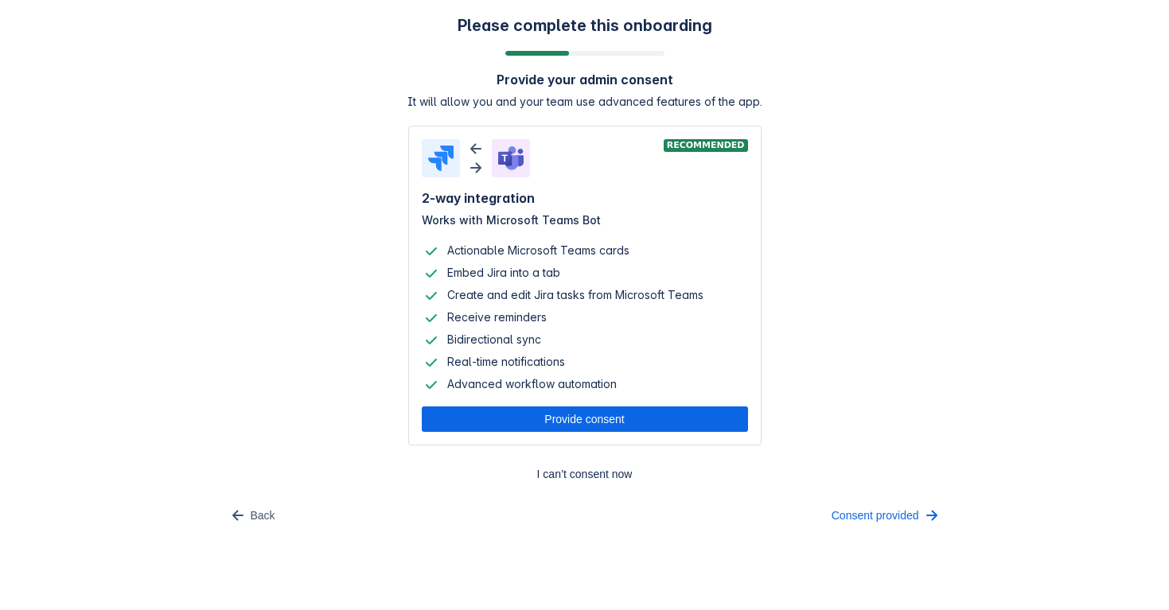
click at [656, 82] on h4 "Provide your admin consent" at bounding box center [584, 80] width 177 height 16
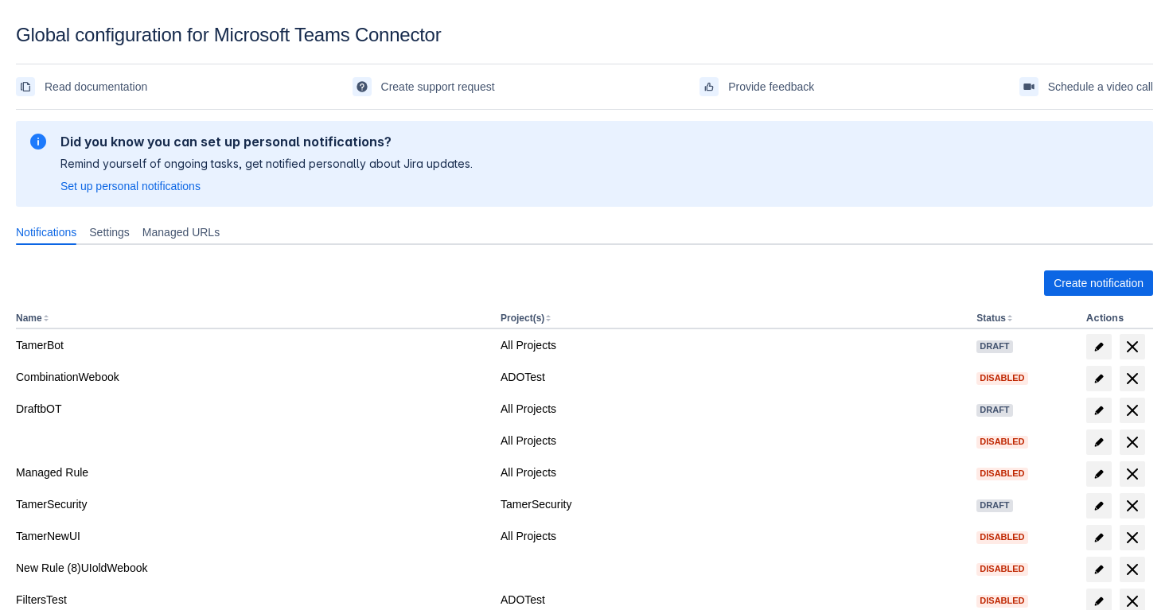
click at [454, 235] on div "Notifications Settings Managed URLs" at bounding box center [581, 232] width 1143 height 25
click at [148, 235] on div "Managed URLs" at bounding box center [181, 232] width 90 height 25
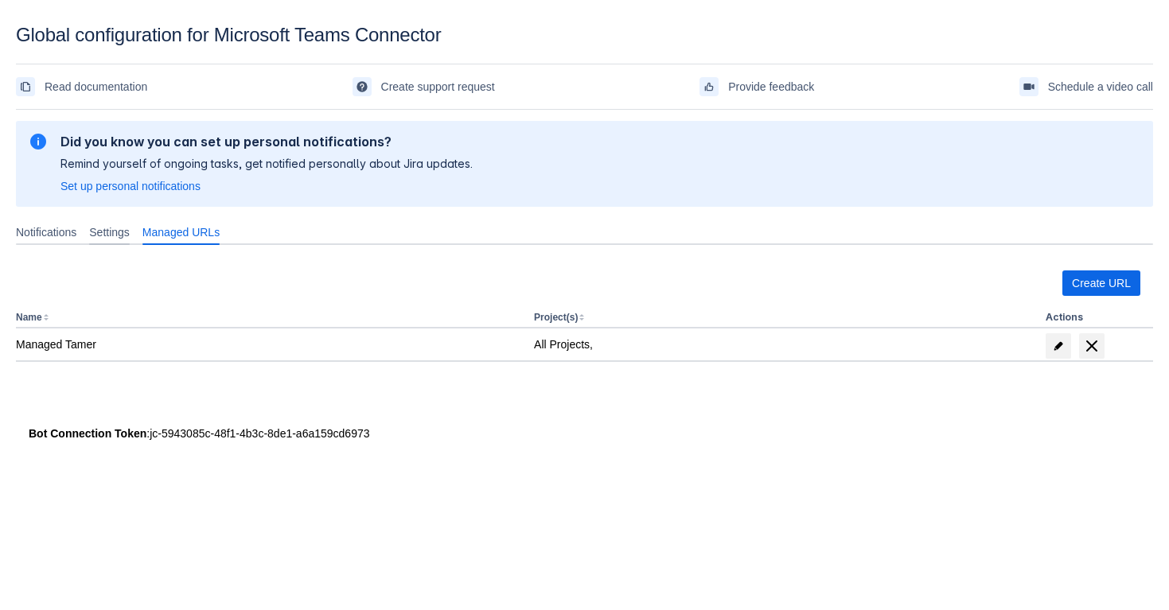
click at [115, 235] on span "Settings" at bounding box center [109, 232] width 41 height 16
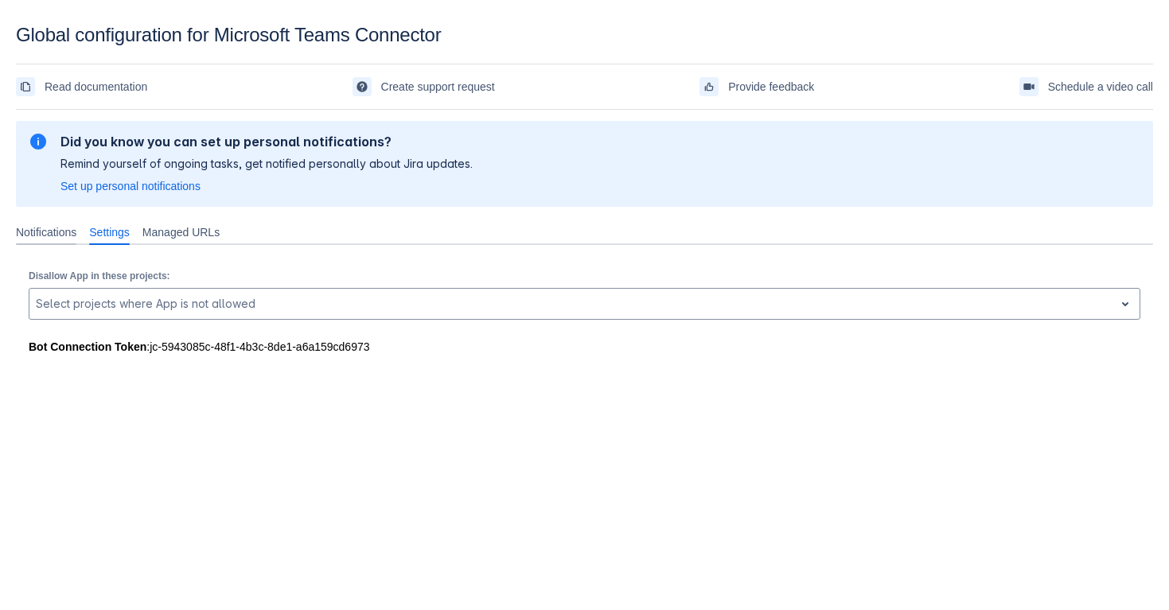
click at [69, 233] on span "Notifications" at bounding box center [46, 232] width 60 height 16
